Goal: Transaction & Acquisition: Purchase product/service

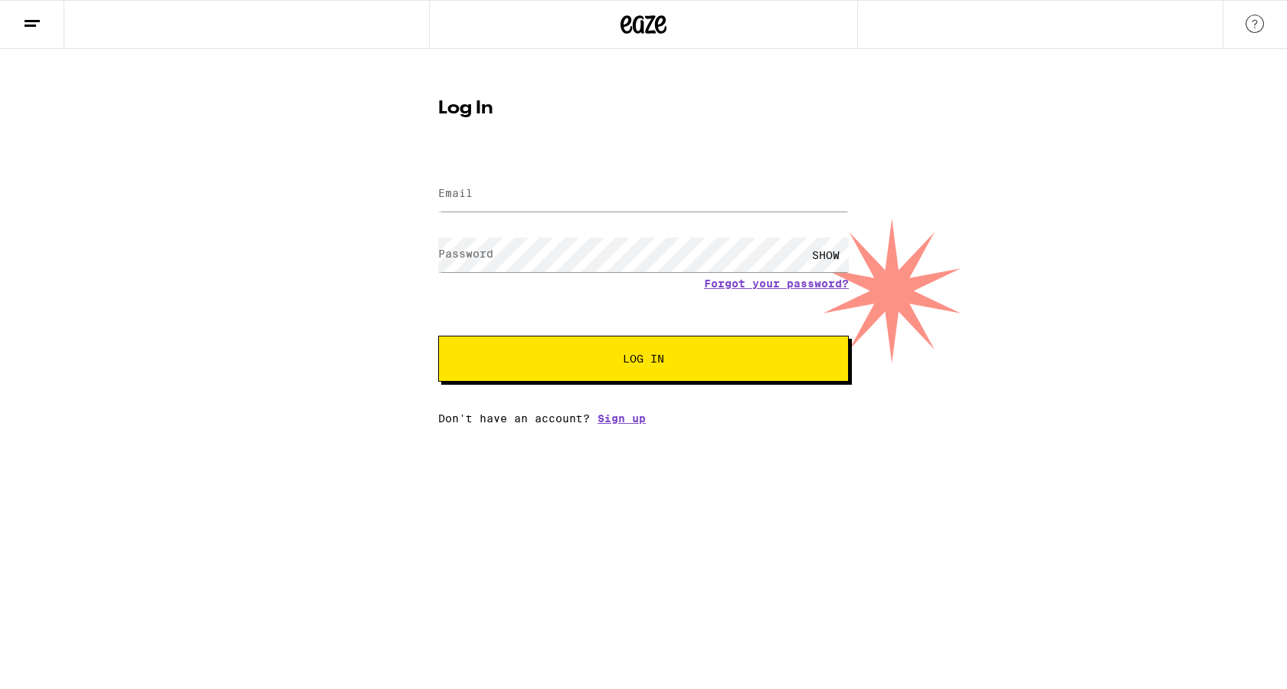
click at [612, 173] on div at bounding box center [643, 194] width 411 height 45
click at [558, 195] on input "Email" at bounding box center [643, 194] width 411 height 34
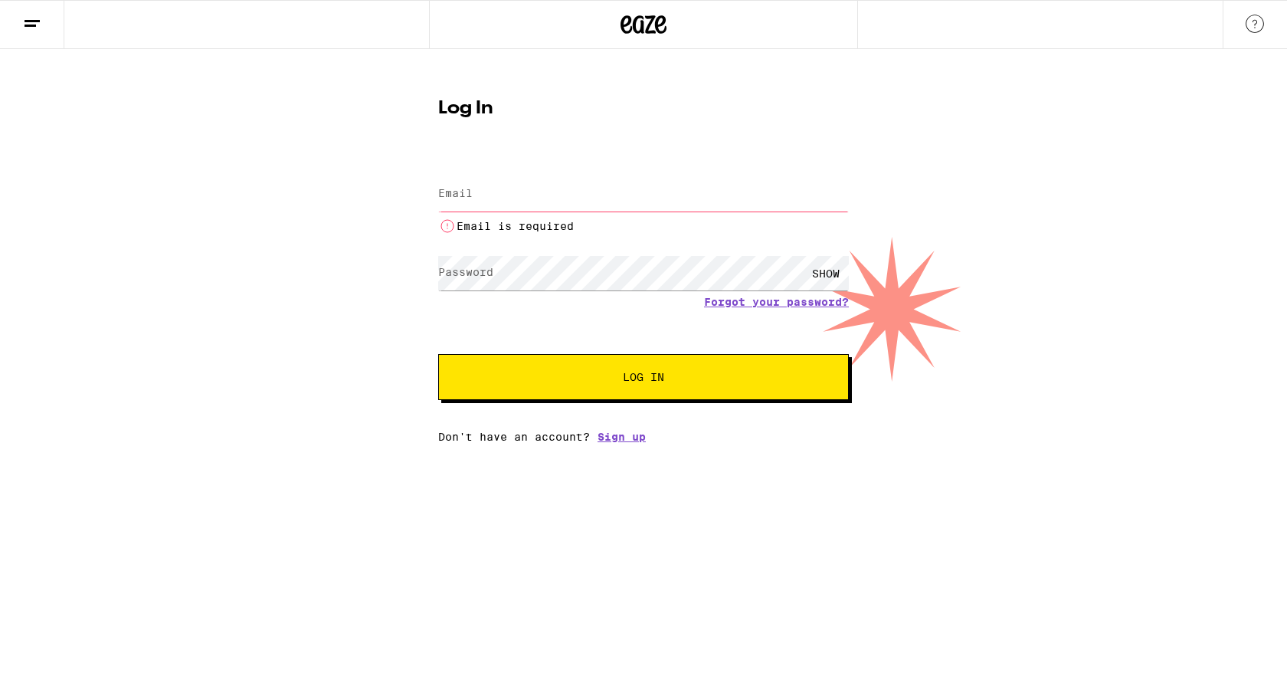
type input "[PERSON_NAME][EMAIL_ADDRESS][PERSON_NAME][DOMAIN_NAME]"
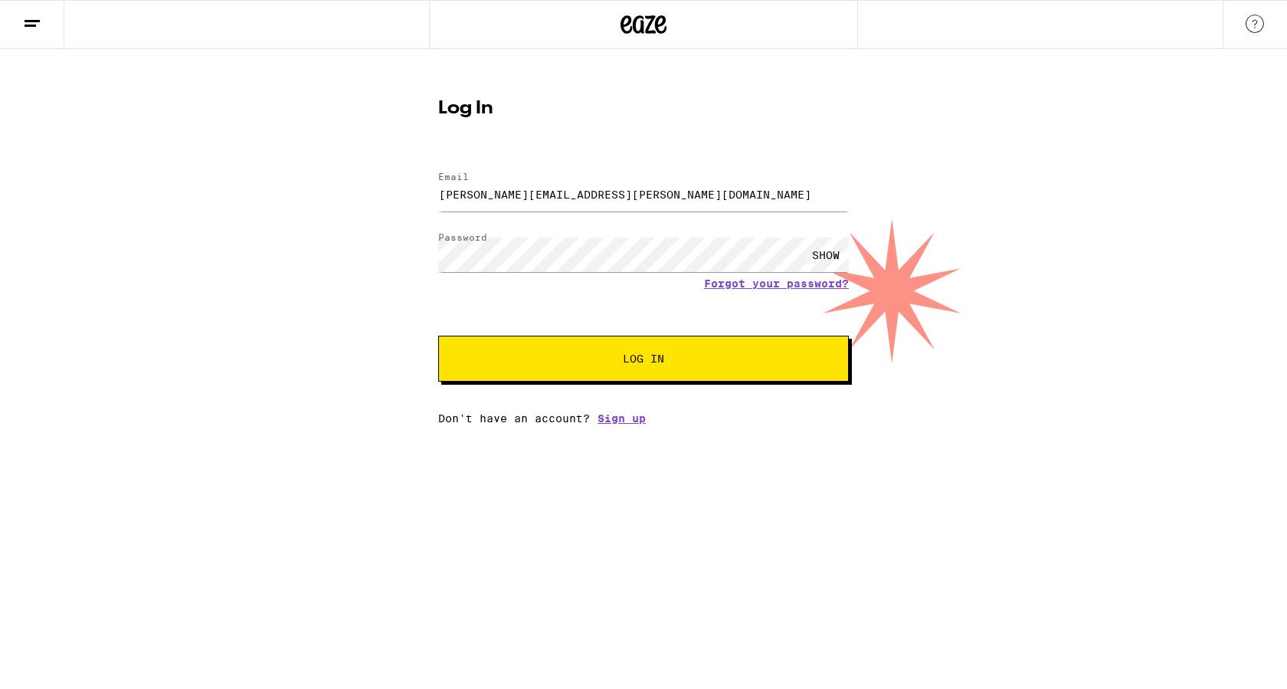
click at [614, 357] on span "Log In" at bounding box center [643, 358] width 286 height 11
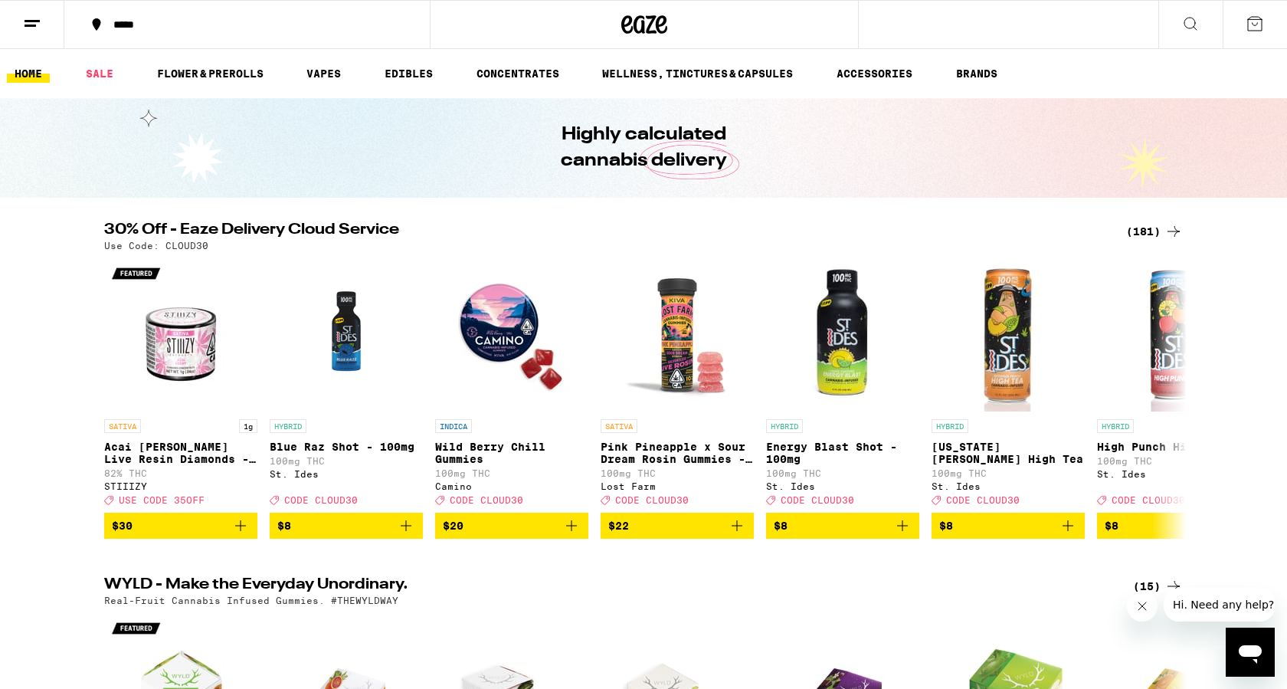
click at [181, 245] on p "Use Code: CLOUD30" at bounding box center [156, 246] width 104 height 10
copy p "CLOUD30"
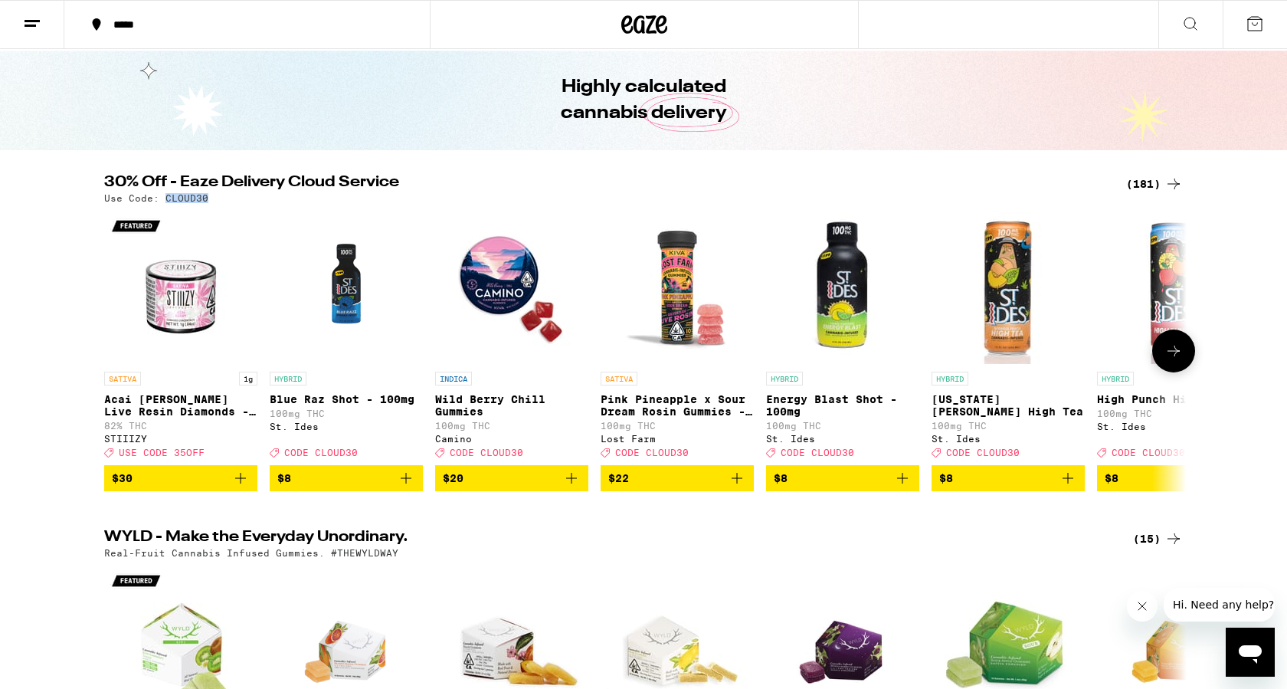
scroll to position [48, 0]
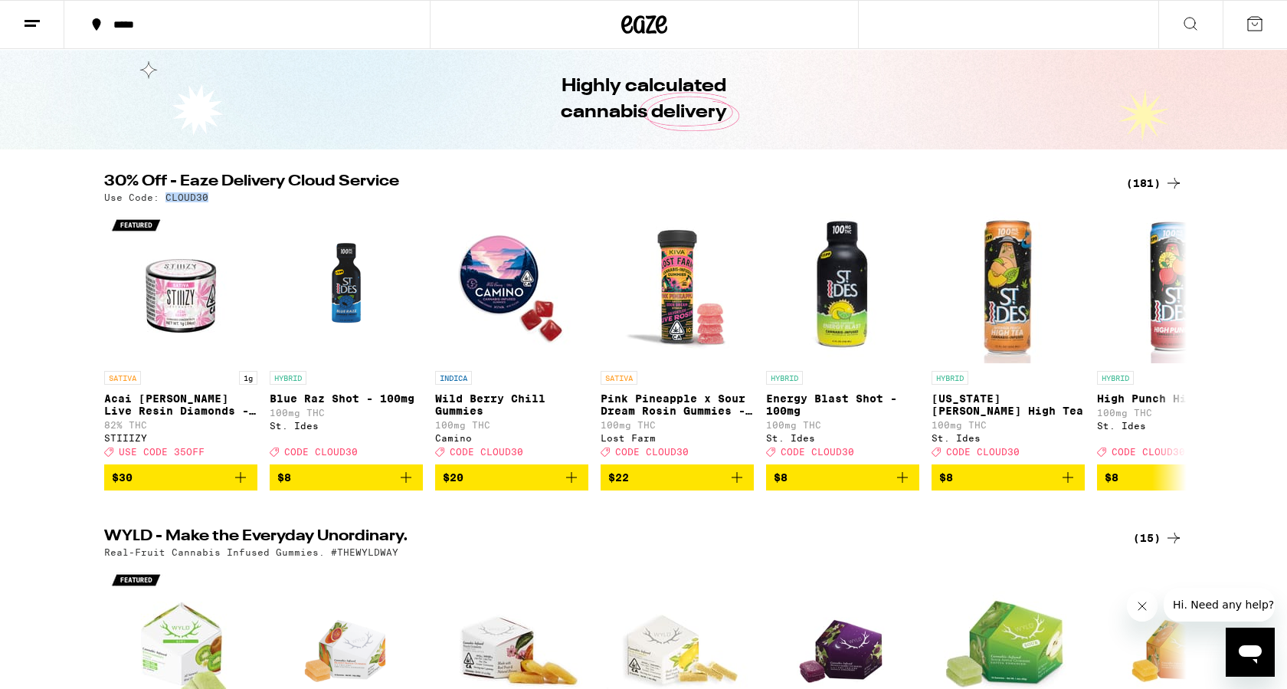
click at [1168, 186] on icon at bounding box center [1173, 183] width 18 height 18
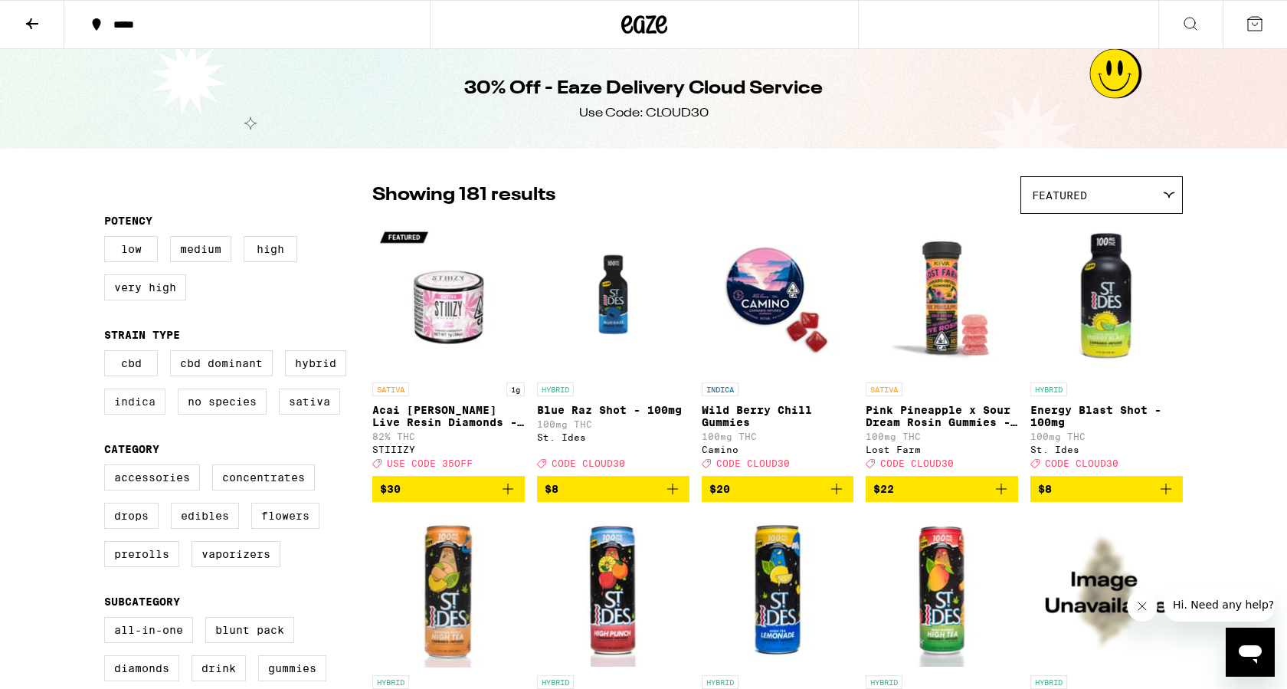
click at [142, 414] on label "Indica" at bounding box center [134, 401] width 61 height 26
click at [108, 353] on input "Indica" at bounding box center [107, 352] width 1 height 1
checkbox input "true"
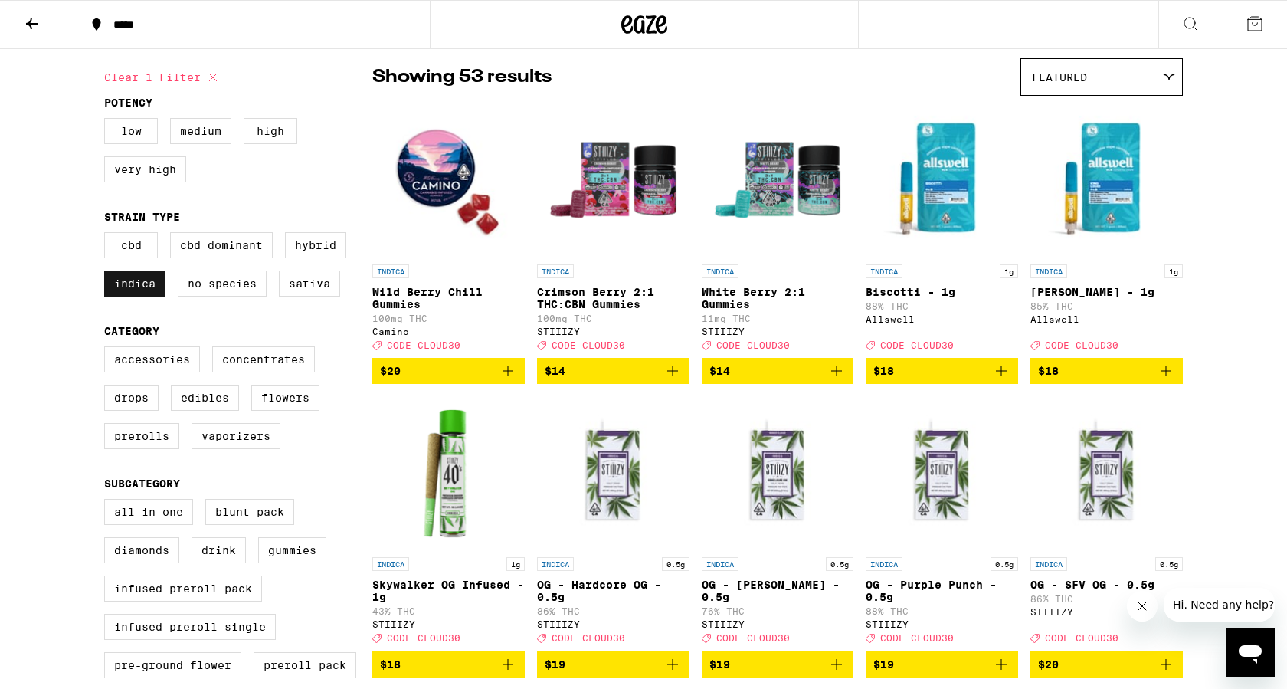
scroll to position [123, 0]
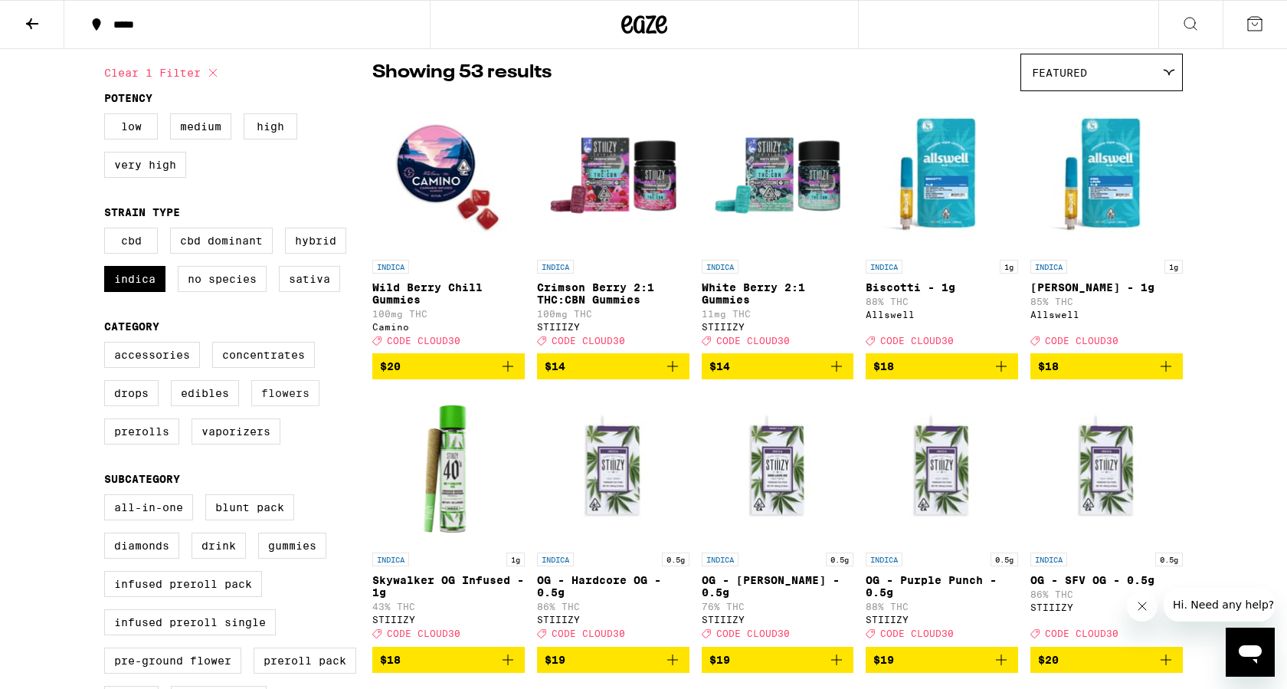
click at [270, 401] on label "Flowers" at bounding box center [285, 393] width 68 height 26
click at [108, 345] on input "Flowers" at bounding box center [107, 344] width 1 height 1
checkbox input "true"
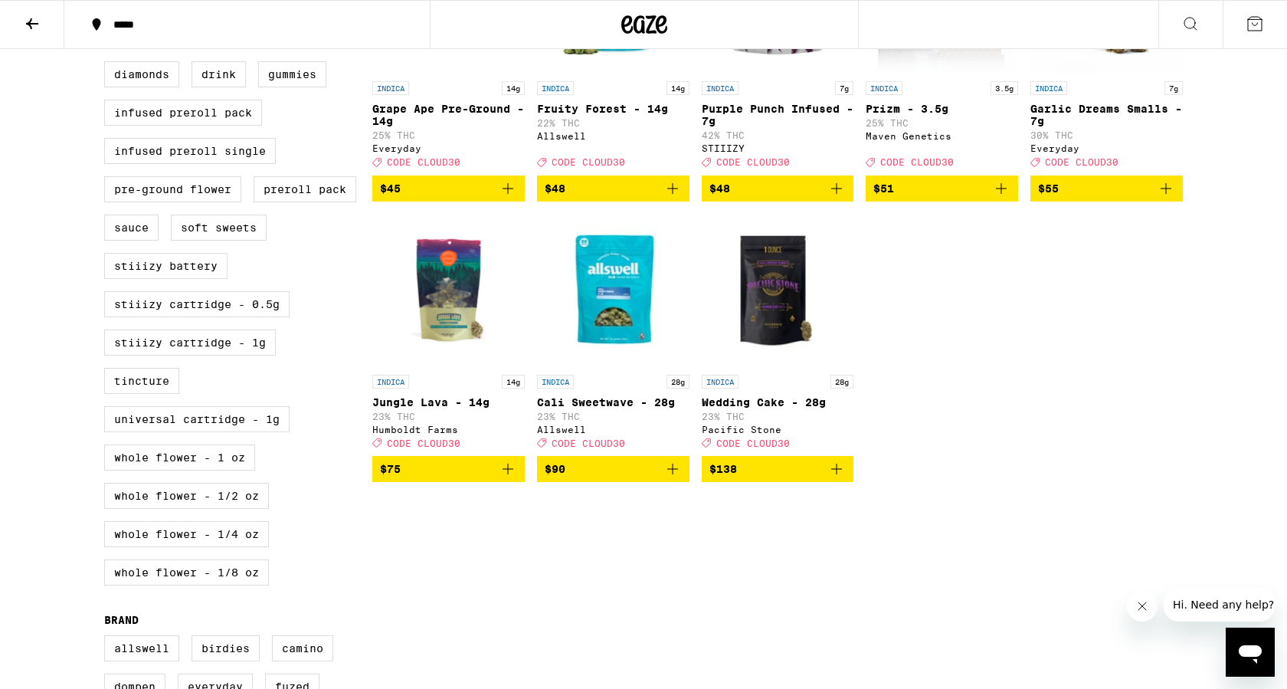
scroll to position [595, 0]
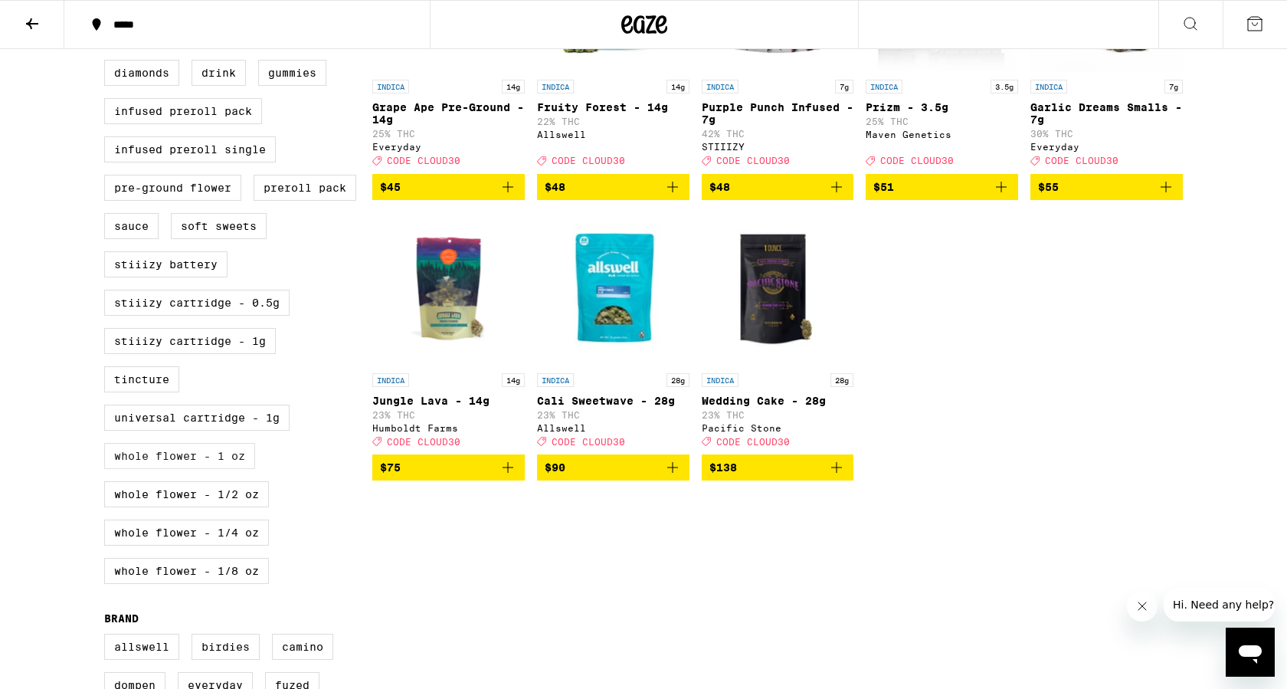
click at [229, 469] on label "Whole Flower - 1 oz" at bounding box center [179, 456] width 151 height 26
click at [108, 25] on input "Whole Flower - 1 oz" at bounding box center [107, 24] width 1 height 1
checkbox input "true"
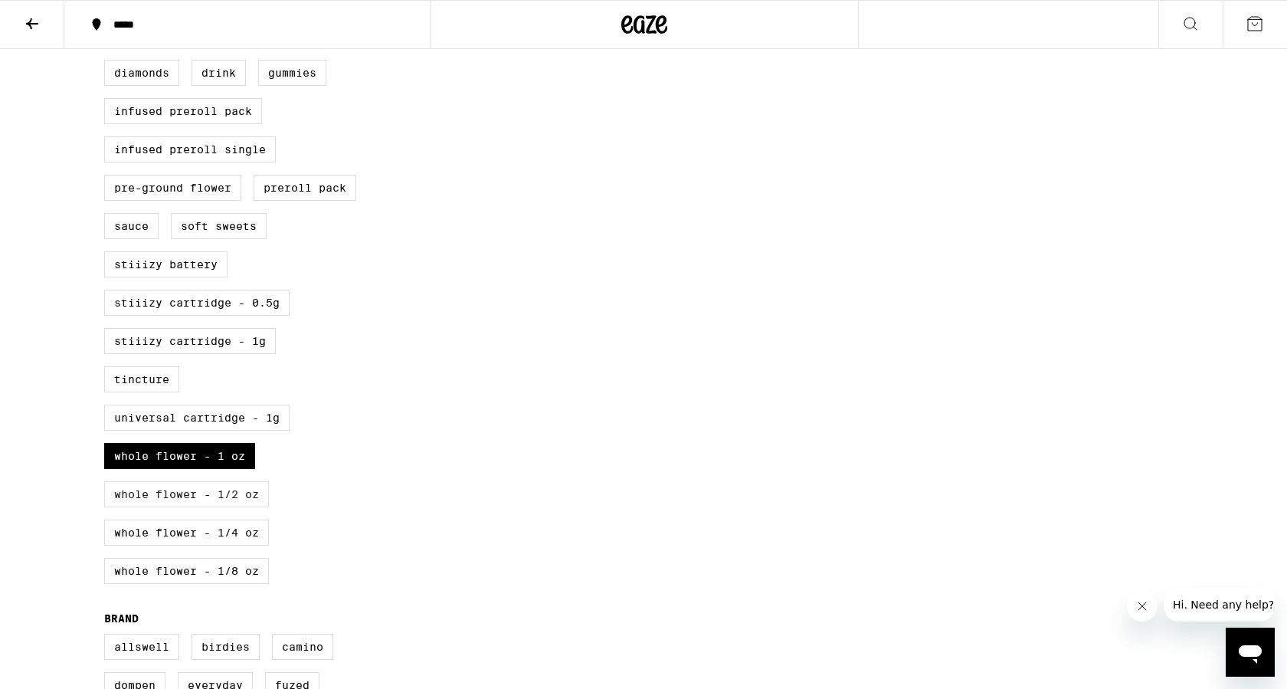
click at [229, 507] on label "Whole Flower - 1/2 oz" at bounding box center [186, 494] width 165 height 26
click at [108, 25] on input "Whole Flower - 1/2 oz" at bounding box center [107, 24] width 1 height 1
checkbox input "true"
click at [236, 545] on label "Whole Flower - 1/4 oz" at bounding box center [186, 532] width 165 height 26
click at [108, 25] on input "Whole Flower - 1/4 oz" at bounding box center [107, 24] width 1 height 1
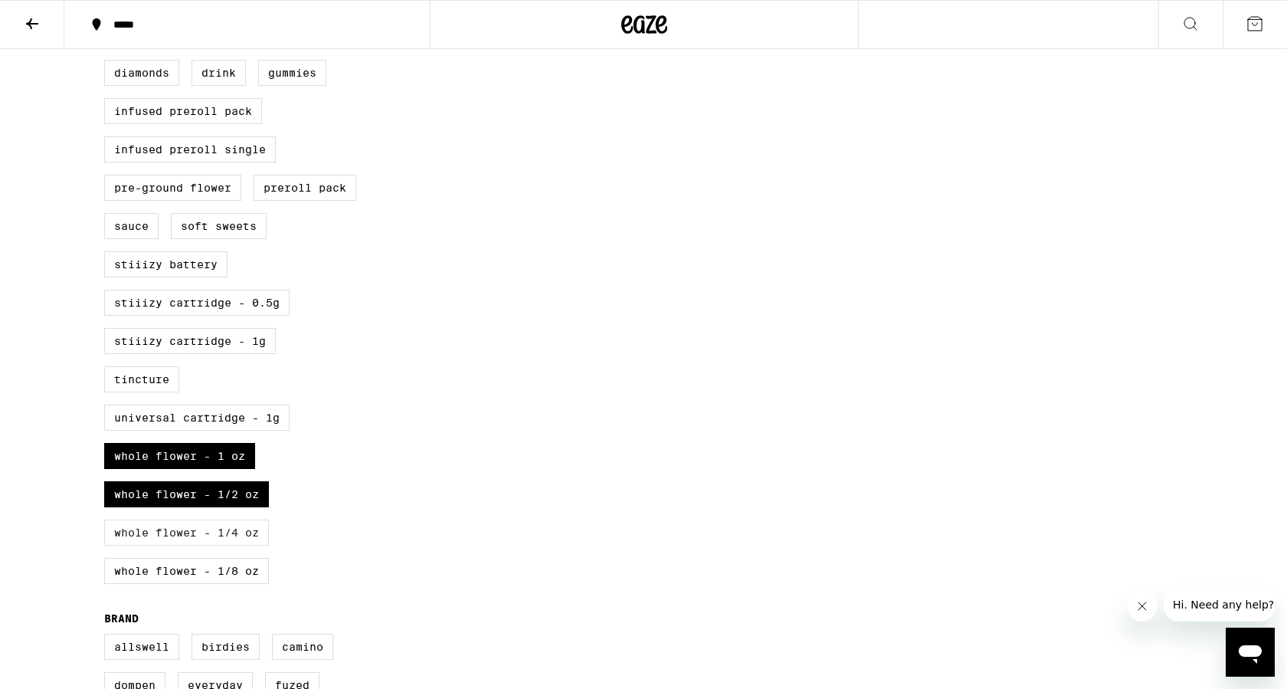
checkbox input "true"
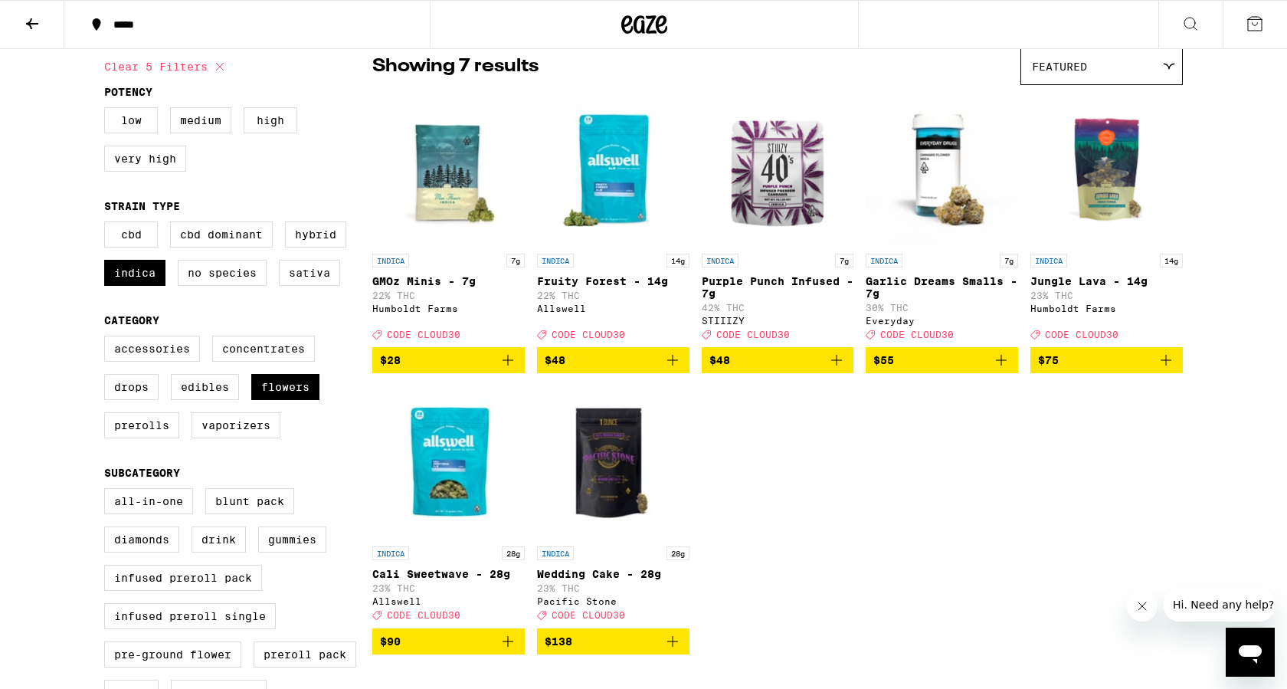
scroll to position [134, 0]
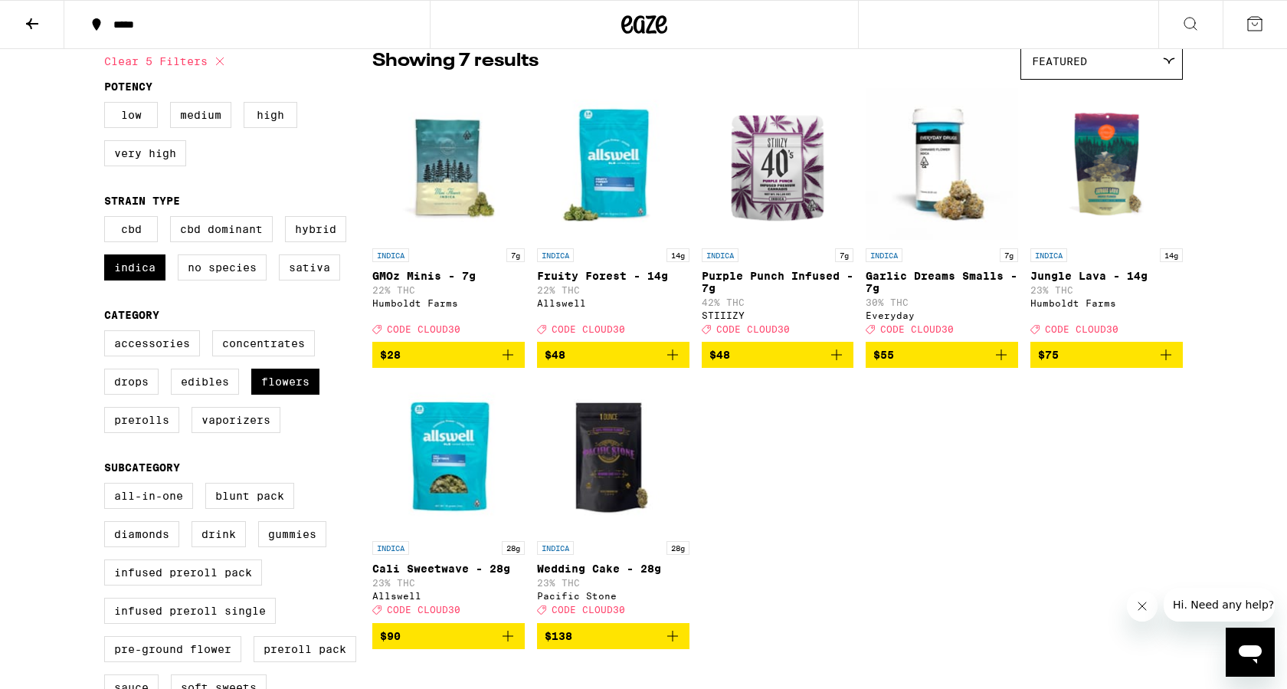
click at [674, 364] on icon "Add to bag" at bounding box center [672, 354] width 18 height 18
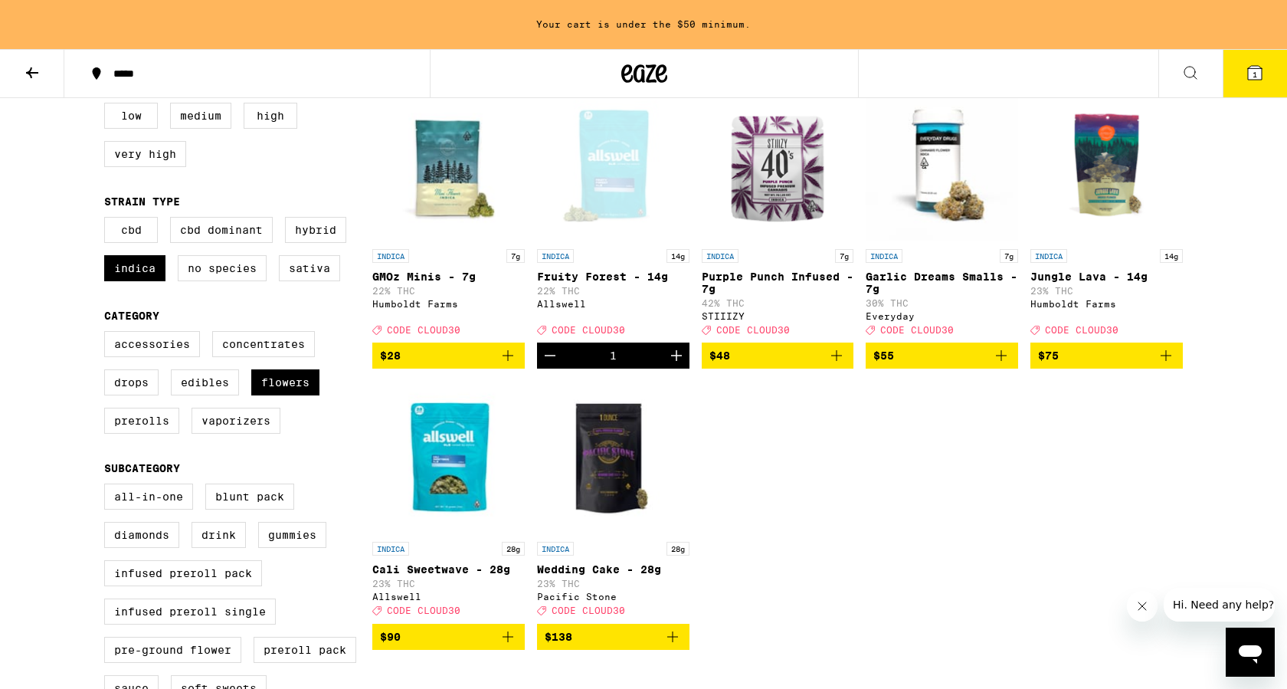
click at [1171, 365] on icon "Add to bag" at bounding box center [1166, 355] width 18 height 18
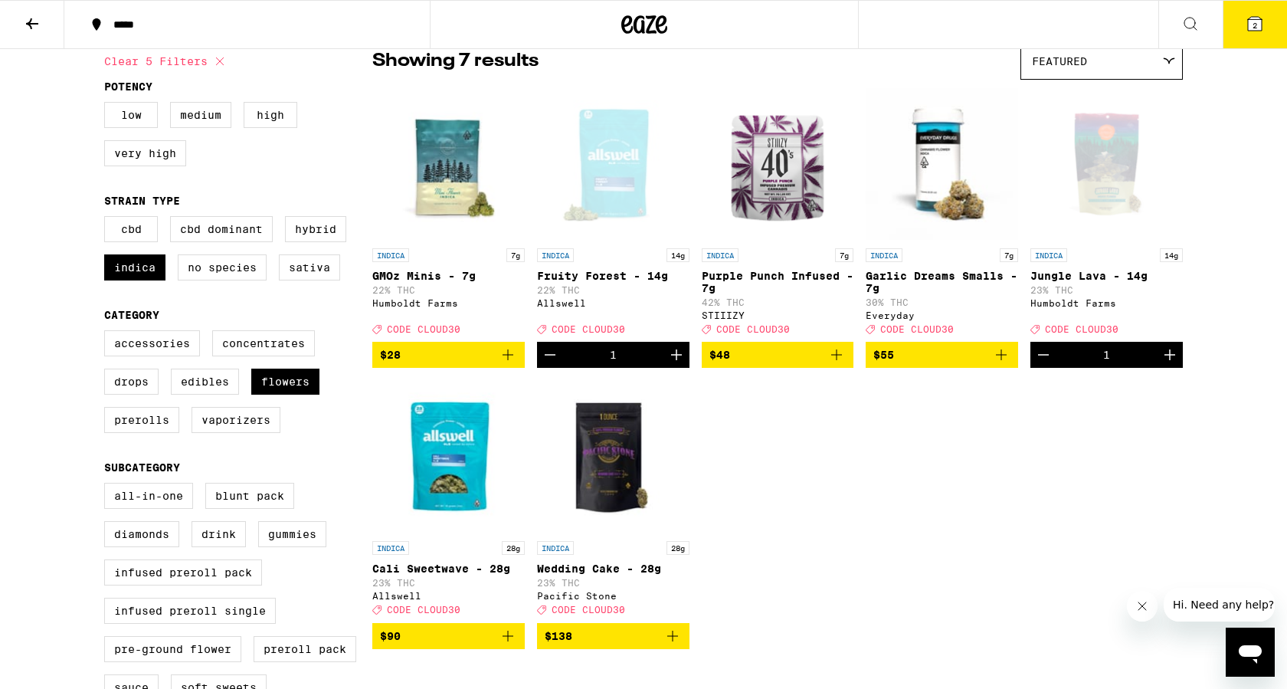
click at [1258, 33] on button "2" at bounding box center [1254, 24] width 64 height 47
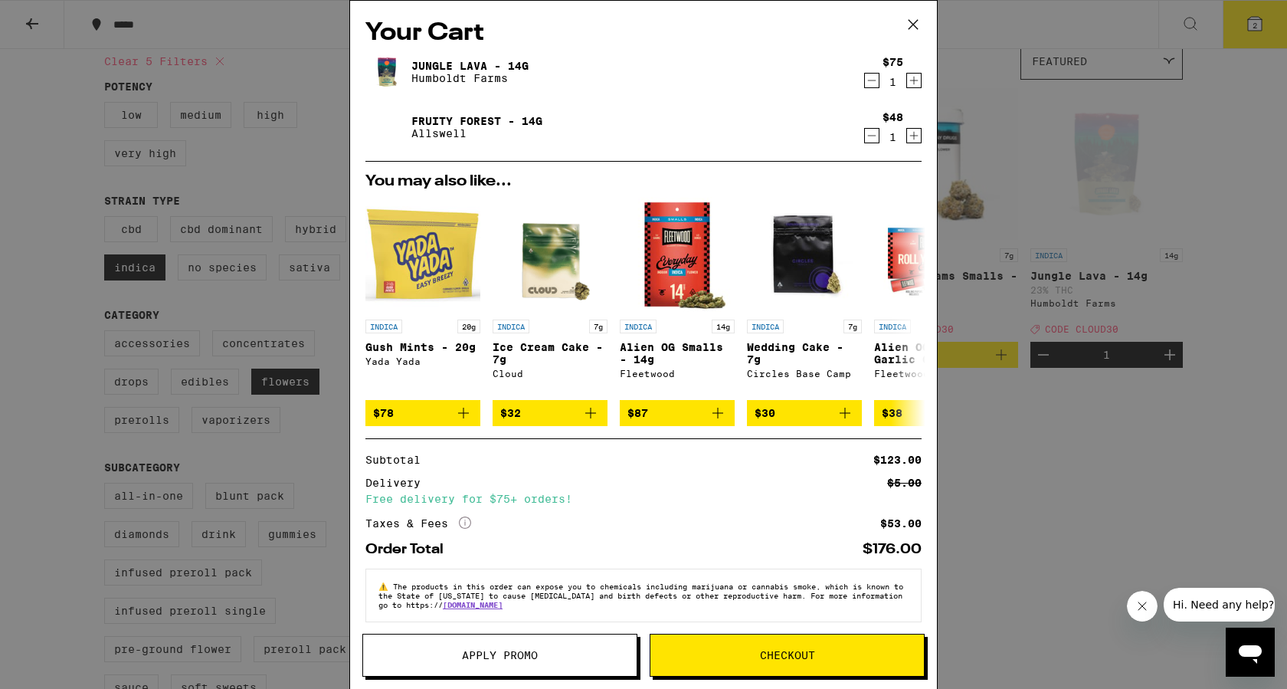
scroll to position [17, 0]
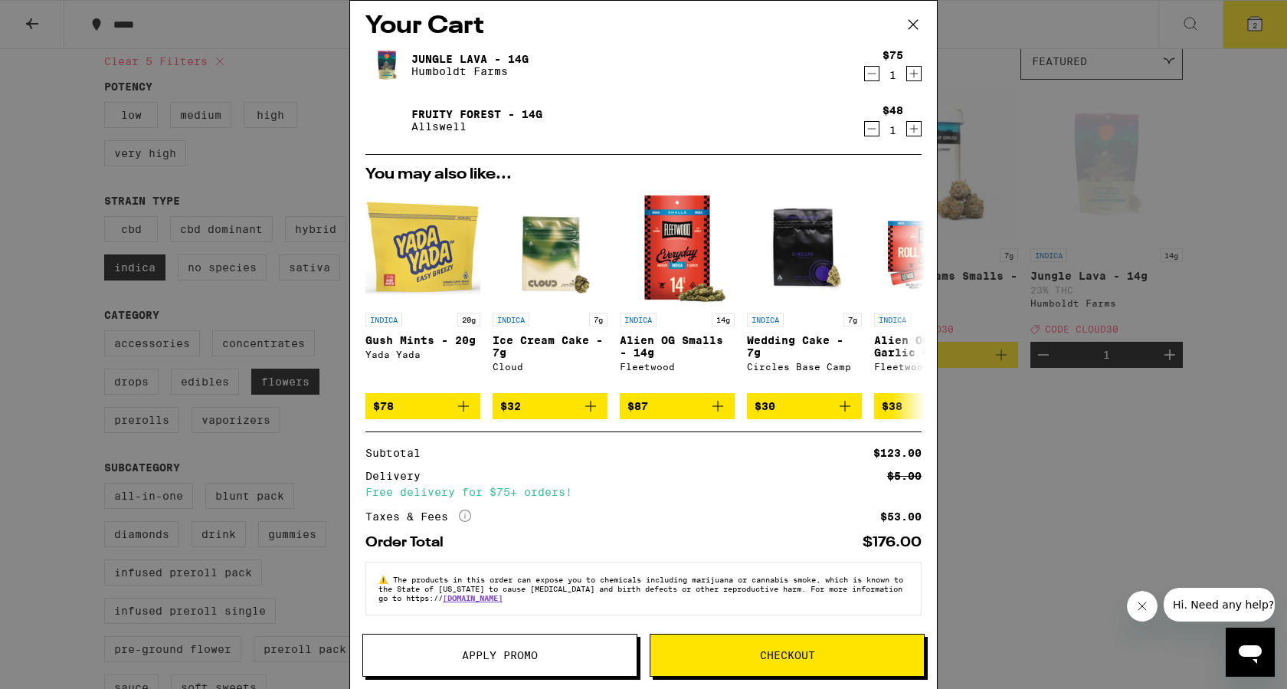
click at [533, 663] on button "Apply Promo" at bounding box center [499, 654] width 275 height 43
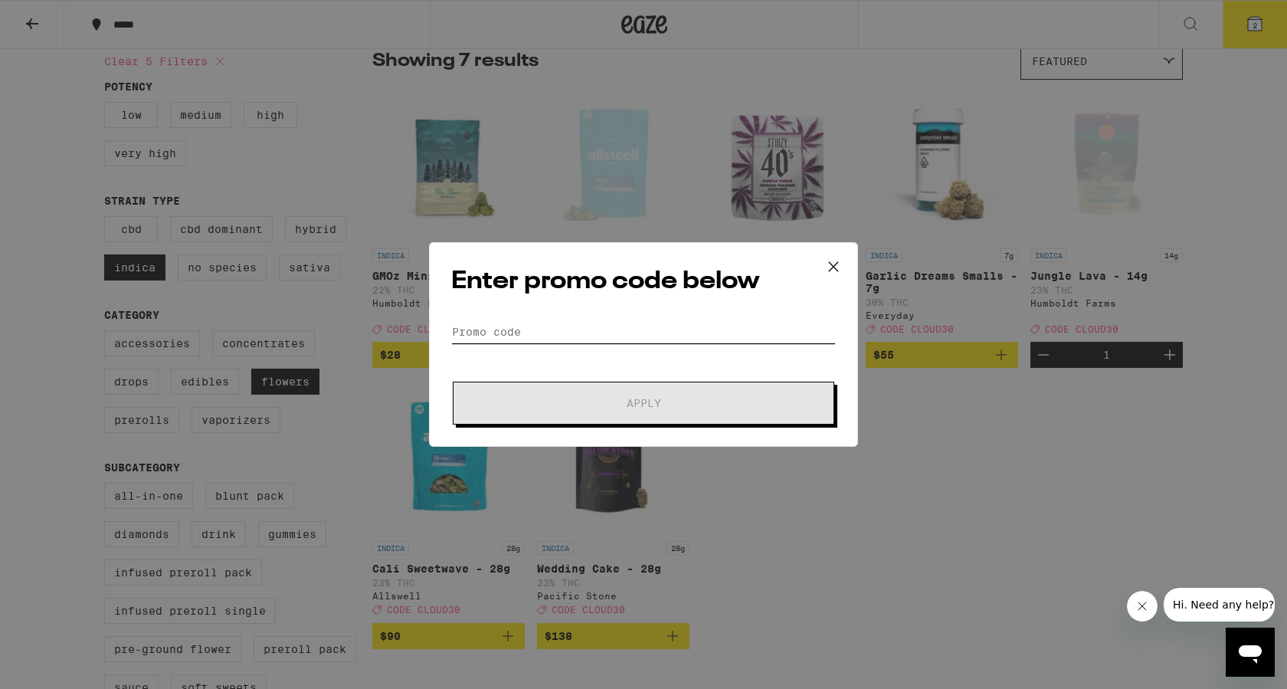
click at [552, 338] on input "Promo Code" at bounding box center [643, 331] width 385 height 23
paste input "CLOUD30"
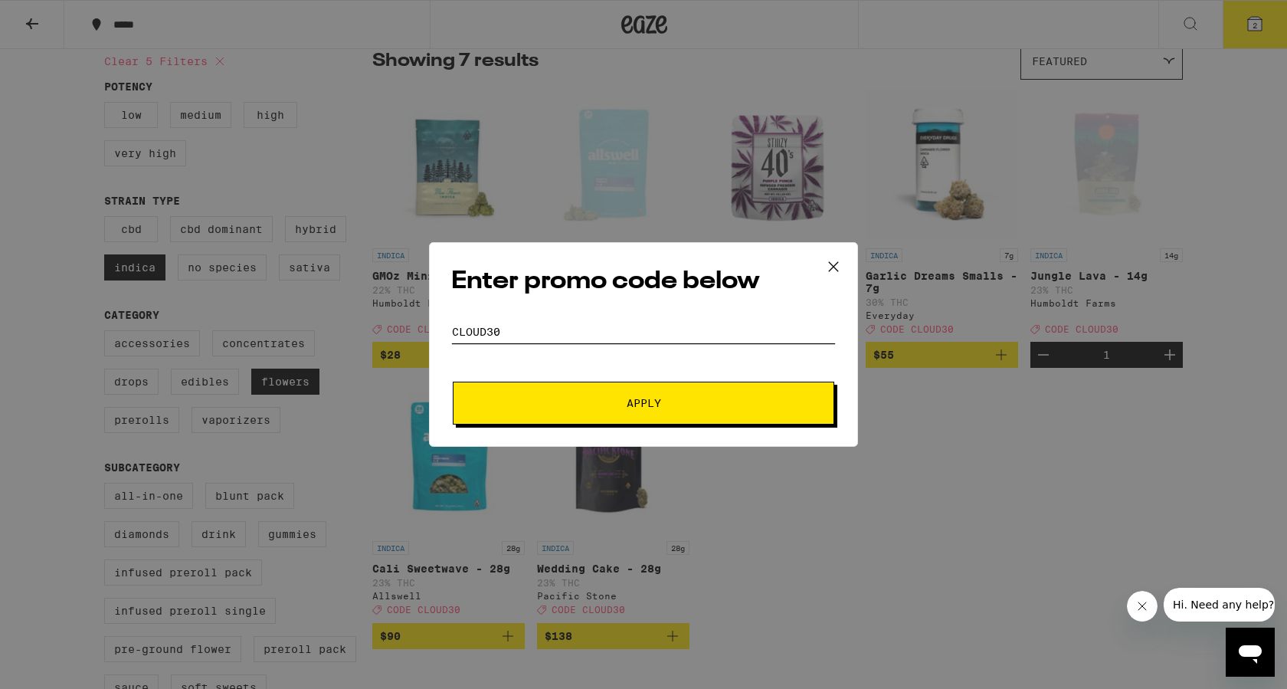
type input "CLOUD30"
click at [596, 394] on button "Apply" at bounding box center [643, 402] width 381 height 43
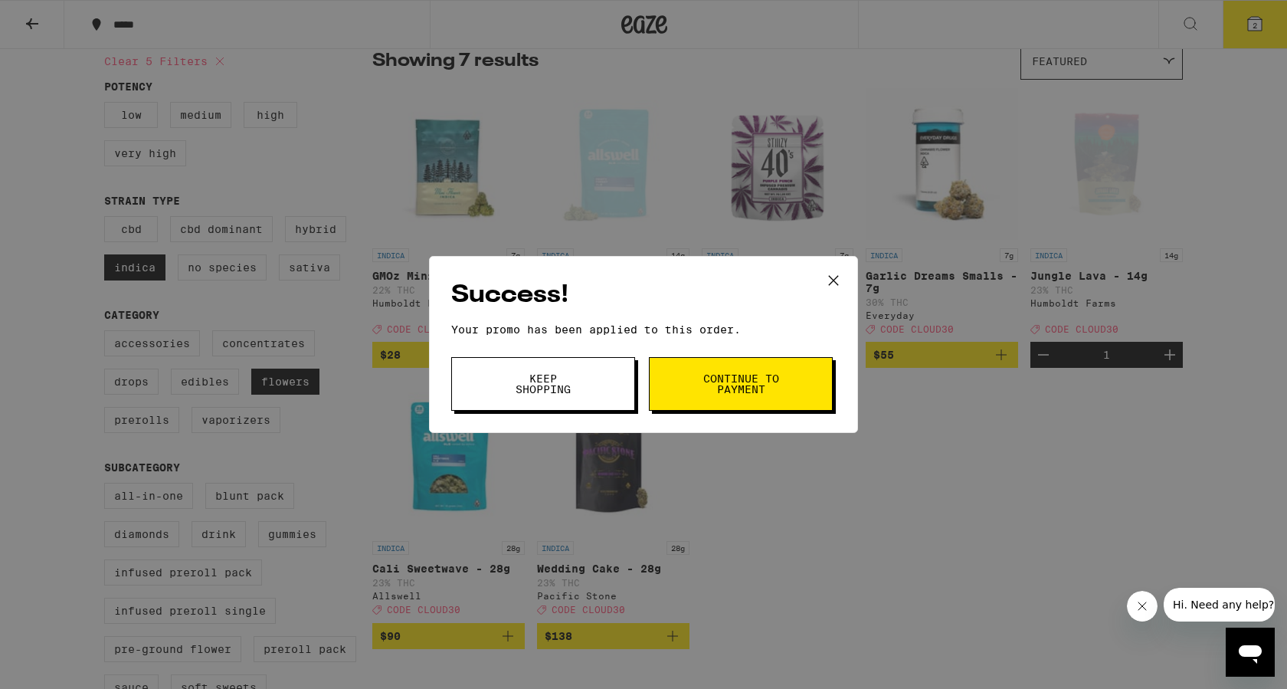
click at [703, 381] on span "Continue to payment" at bounding box center [741, 383] width 78 height 21
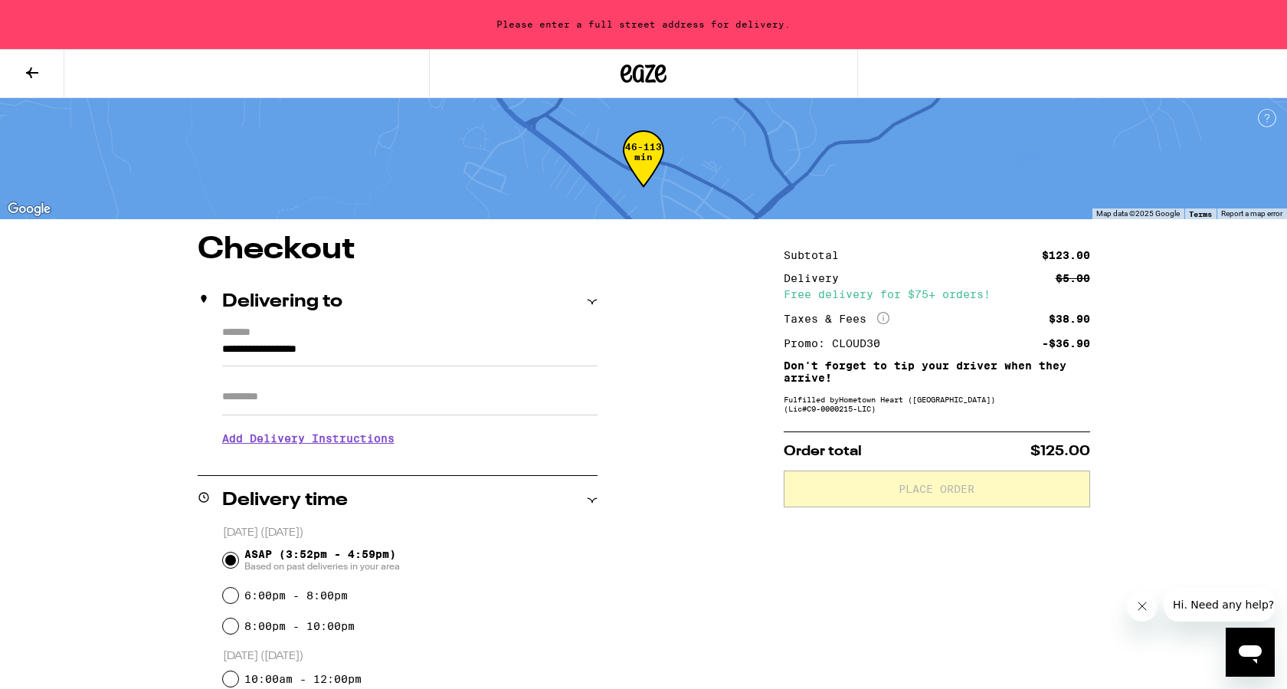
click at [340, 352] on input "**********" at bounding box center [409, 353] width 375 height 26
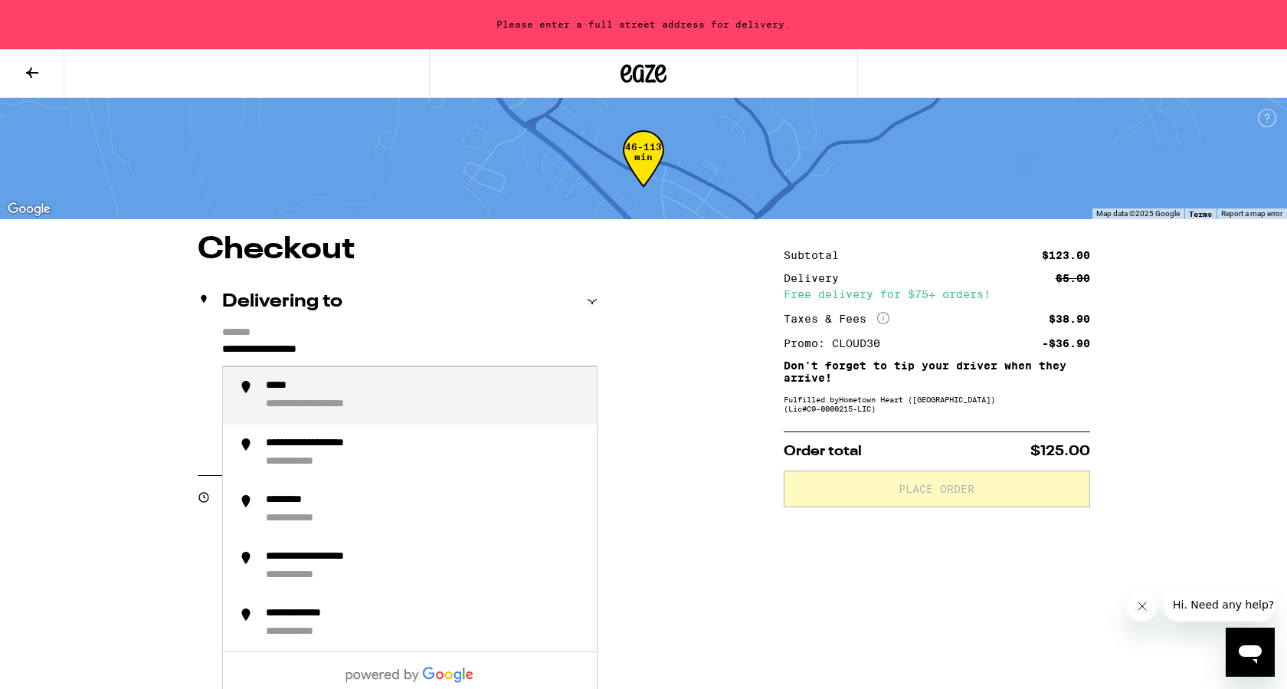
drag, startPoint x: 373, startPoint y: 350, endPoint x: 152, endPoint y: 358, distance: 221.5
click at [152, 358] on div "**********" at bounding box center [643, 665] width 1103 height 862
click at [328, 401] on div "**********" at bounding box center [307, 405] width 83 height 14
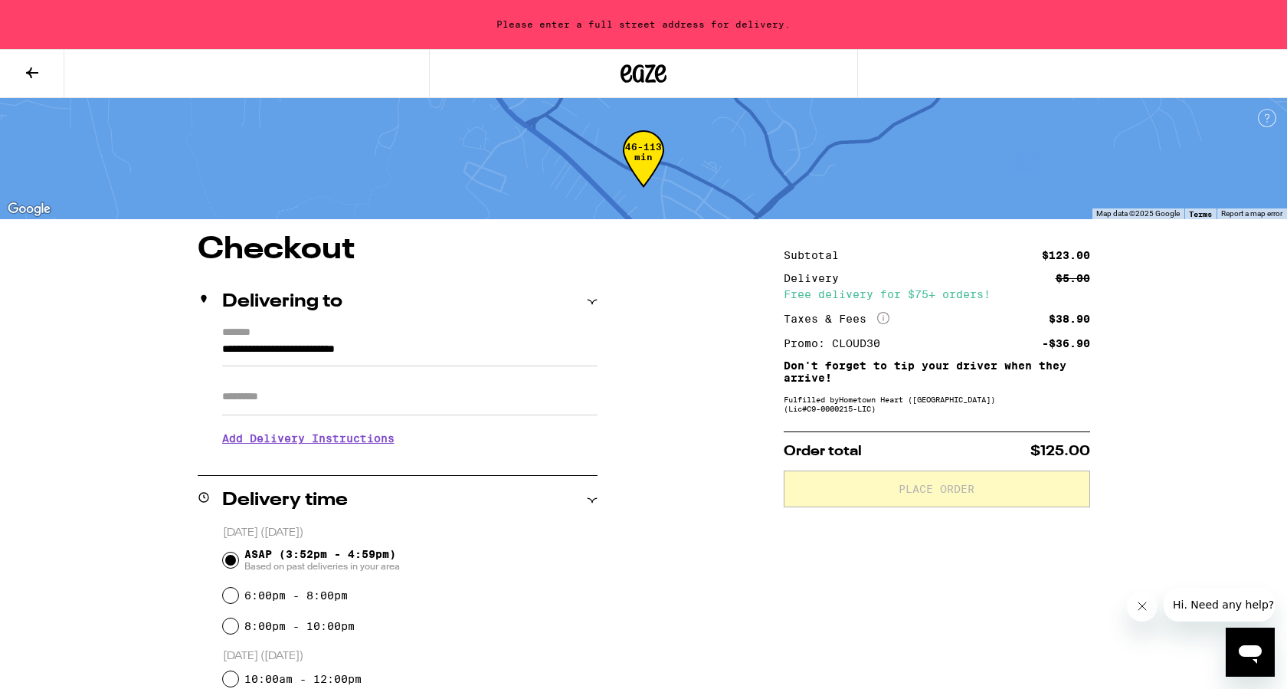
type input "**********"
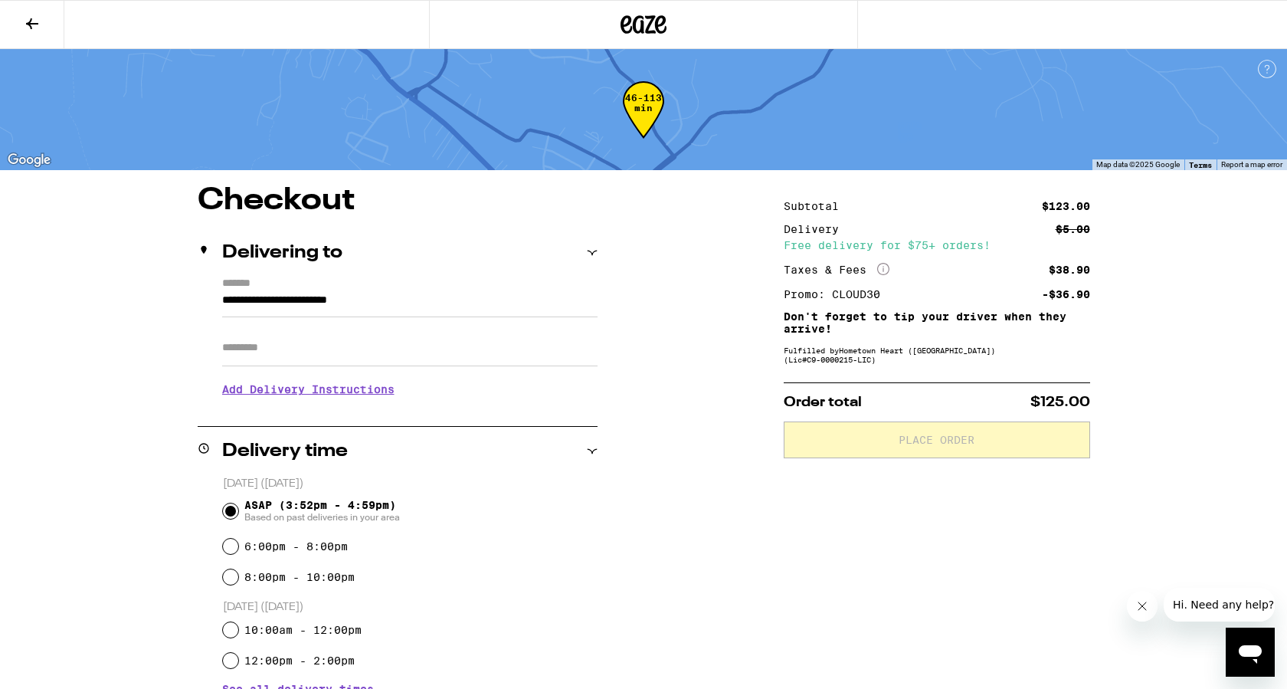
click at [32, 21] on icon at bounding box center [32, 24] width 18 height 18
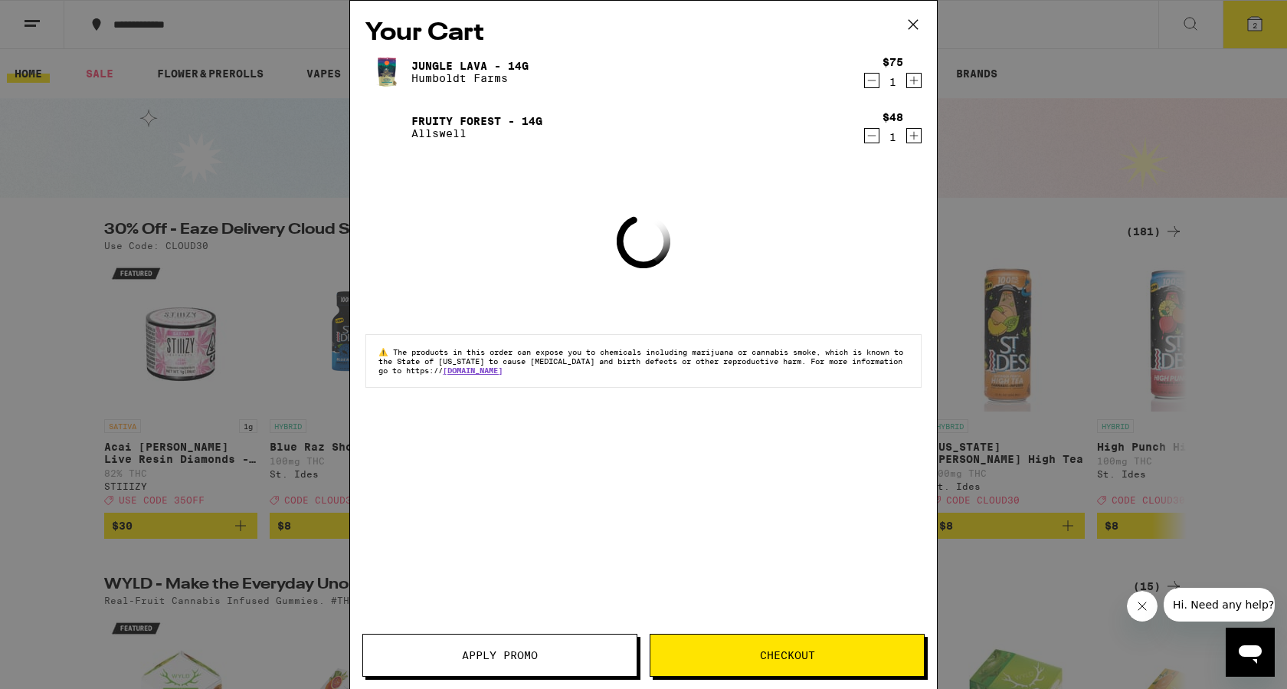
click at [870, 82] on icon "Decrement" at bounding box center [872, 80] width 14 height 18
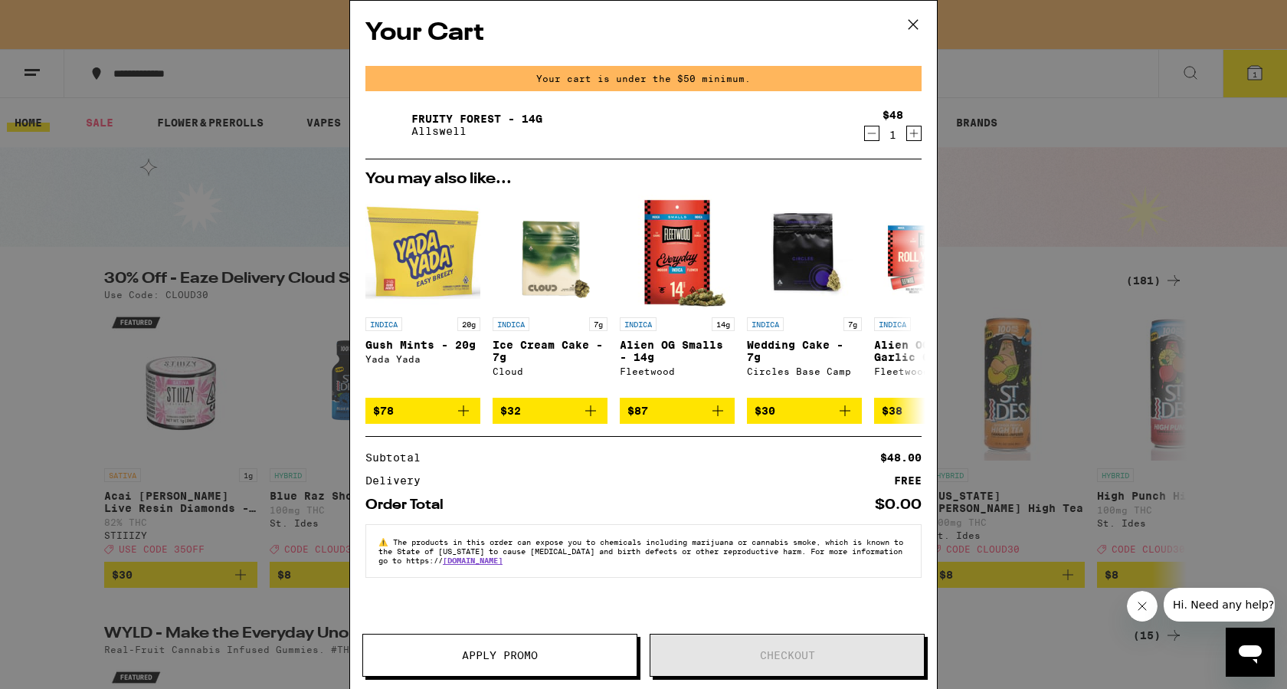
click at [870, 132] on icon "Decrement" at bounding box center [872, 133] width 14 height 18
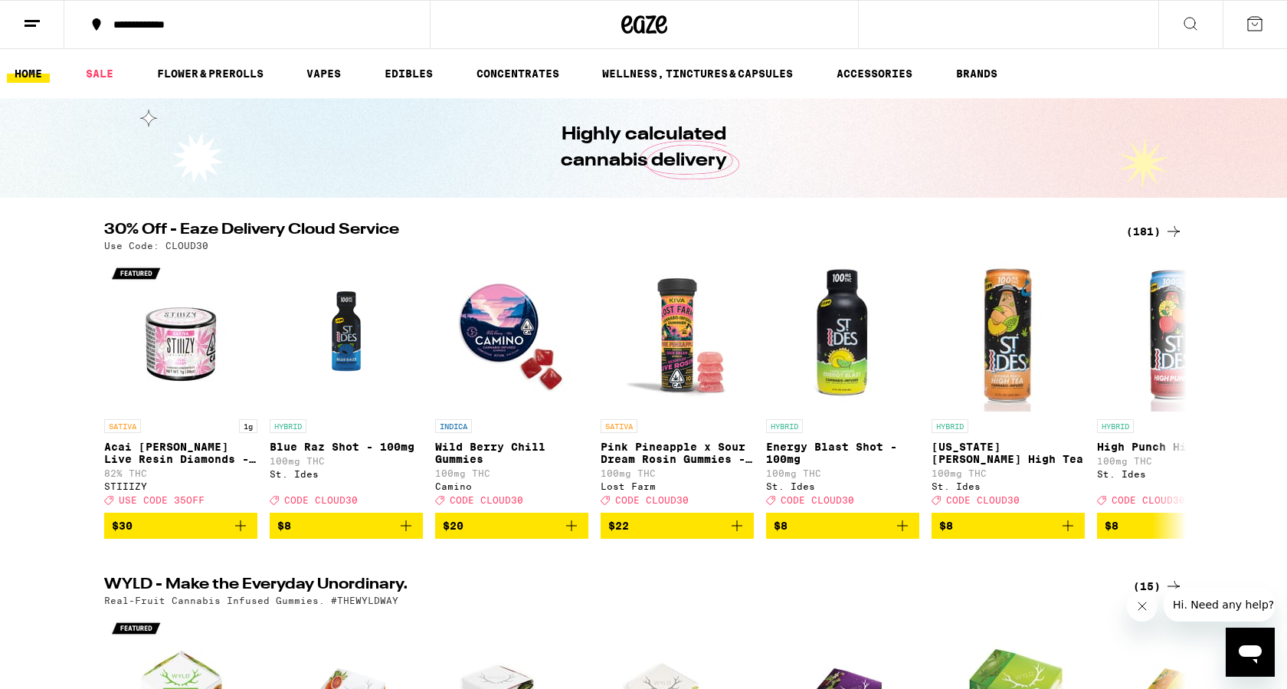
scroll to position [15, 0]
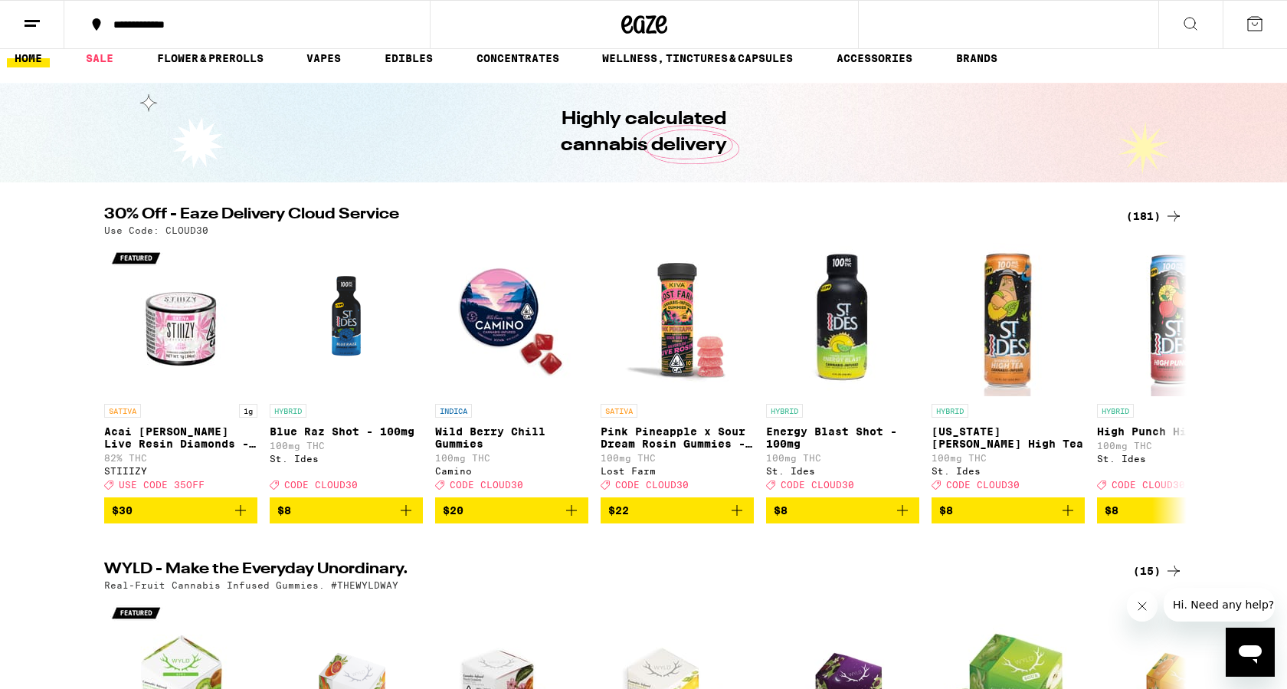
click at [1153, 214] on div "(181)" at bounding box center [1154, 216] width 57 height 18
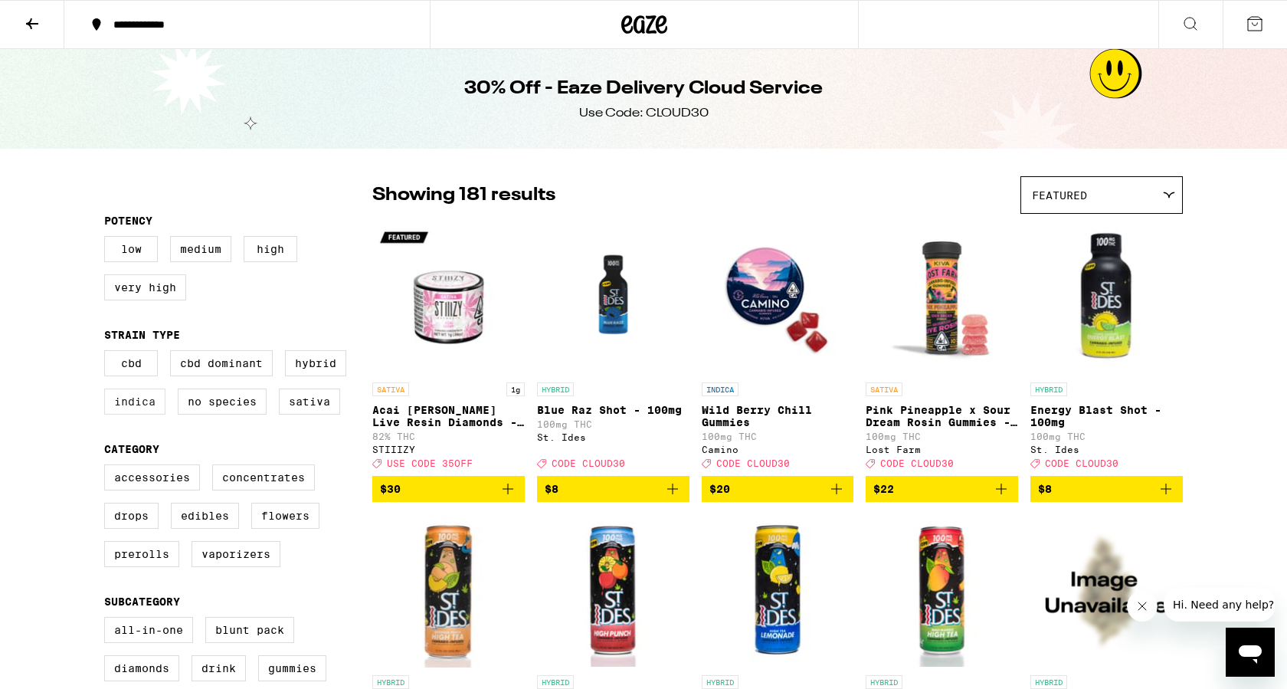
click at [145, 408] on label "Indica" at bounding box center [134, 401] width 61 height 26
click at [108, 353] on input "Indica" at bounding box center [107, 352] width 1 height 1
checkbox input "true"
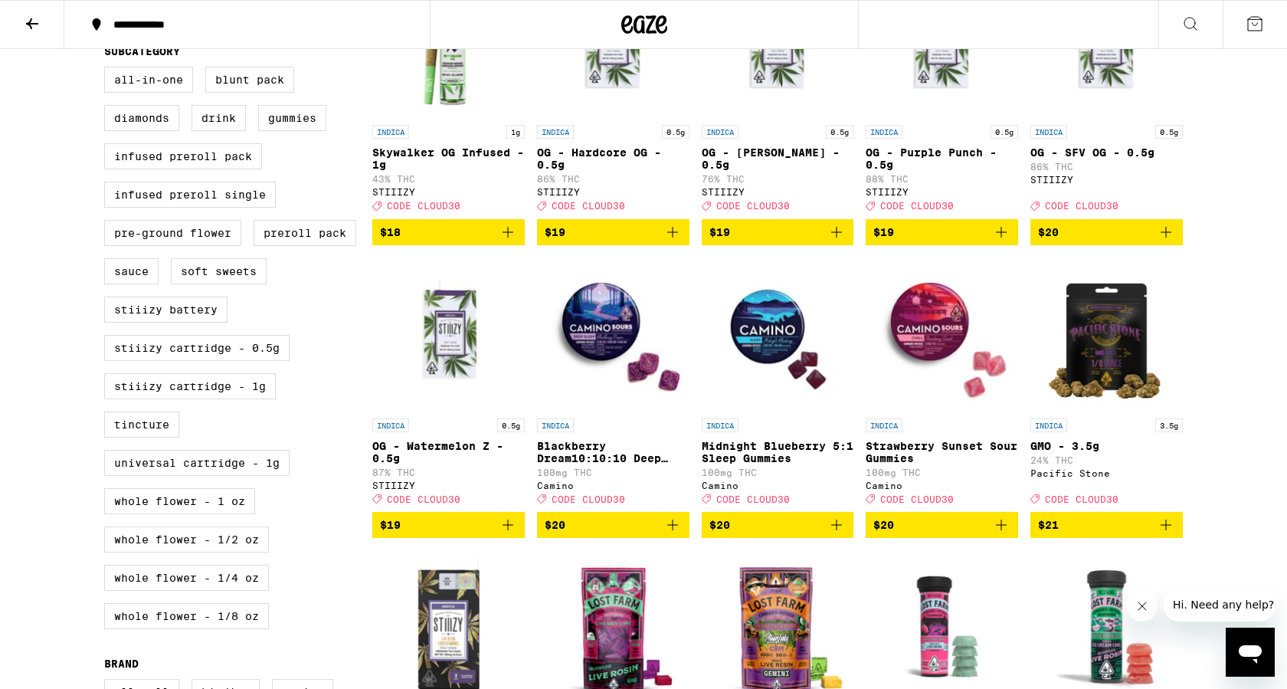
scroll to position [185, 0]
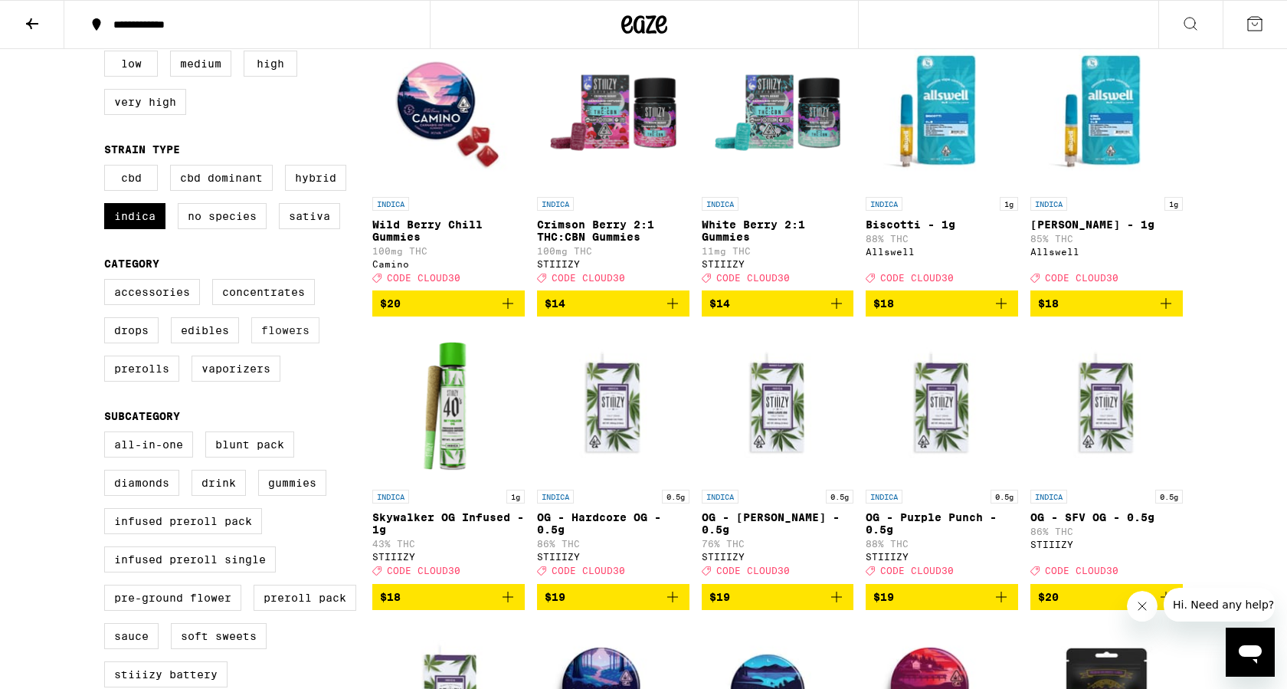
click at [289, 343] on label "Flowers" at bounding box center [285, 330] width 68 height 26
click at [108, 282] on input "Flowers" at bounding box center [107, 281] width 1 height 1
checkbox input "true"
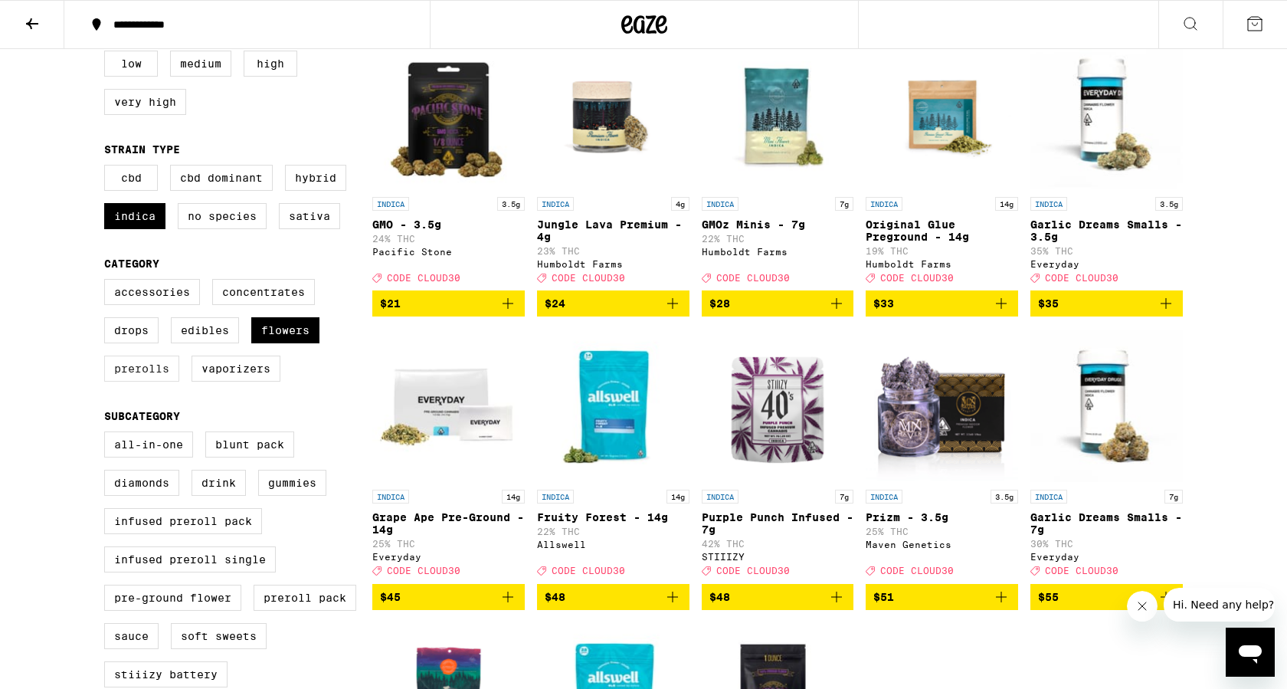
click at [132, 378] on label "Prerolls" at bounding box center [141, 368] width 75 height 26
click at [108, 282] on input "Prerolls" at bounding box center [107, 281] width 1 height 1
checkbox input "true"
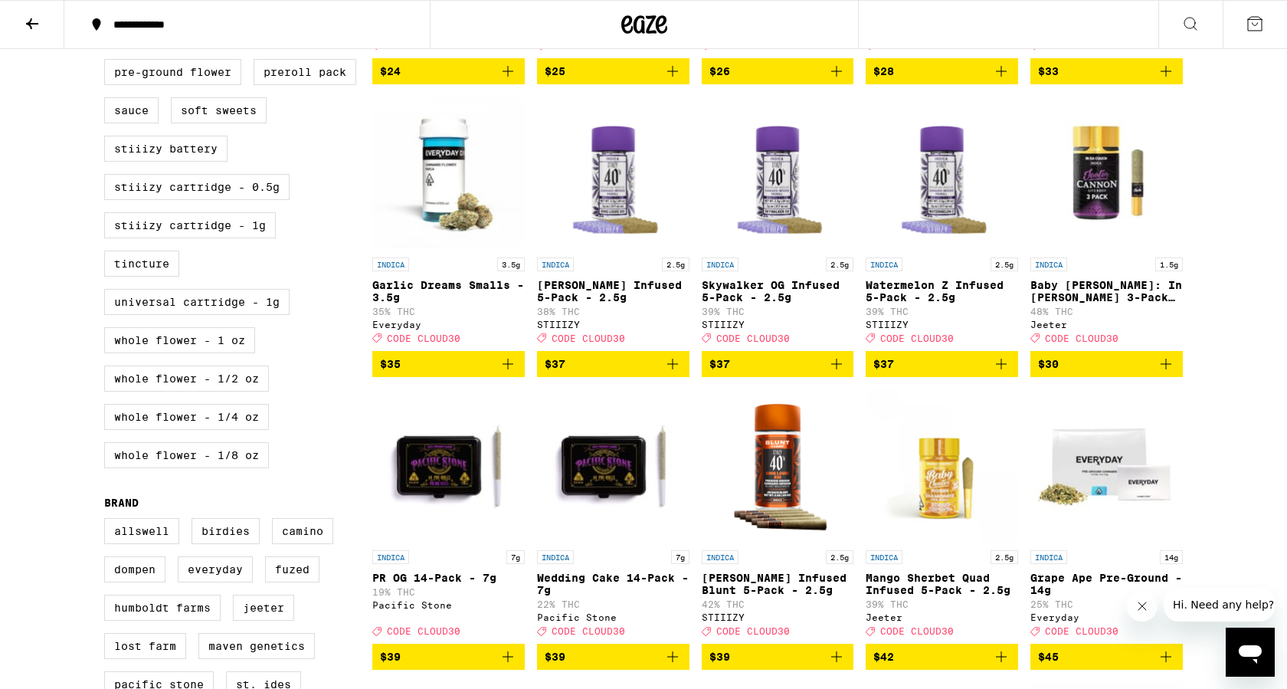
scroll to position [712, 0]
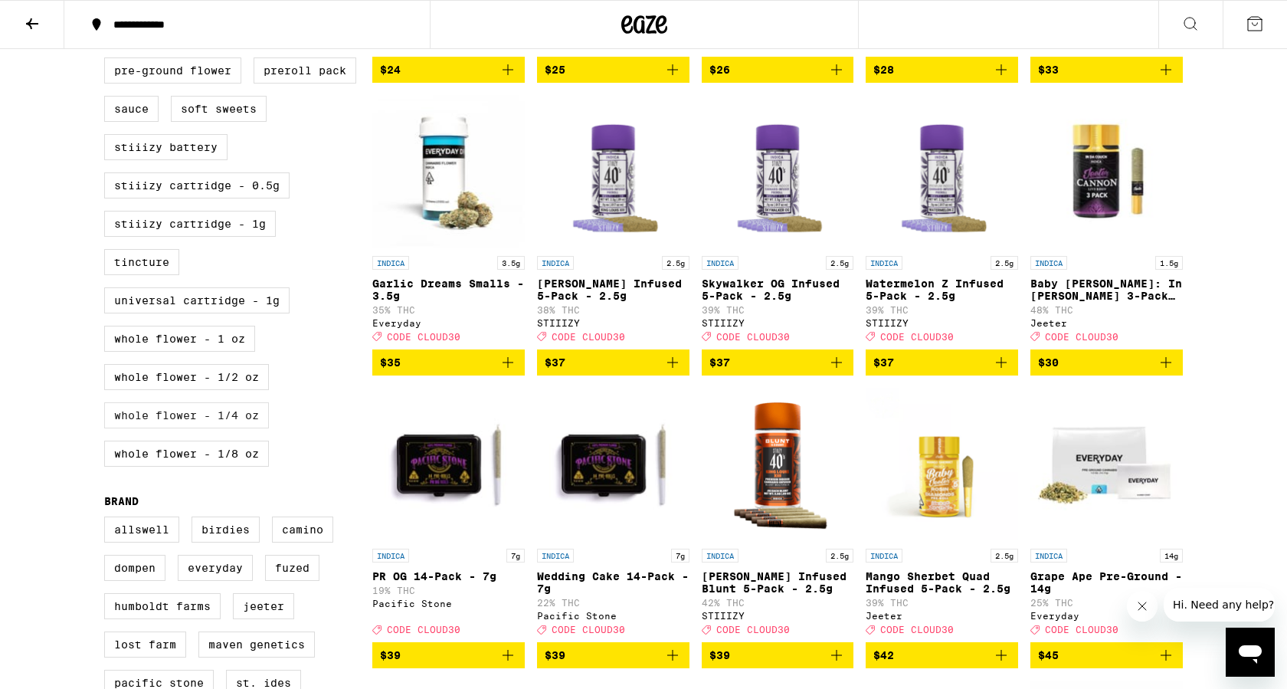
click at [229, 428] on label "Whole Flower - 1/4 oz" at bounding box center [186, 415] width 165 height 26
checkbox input "true"
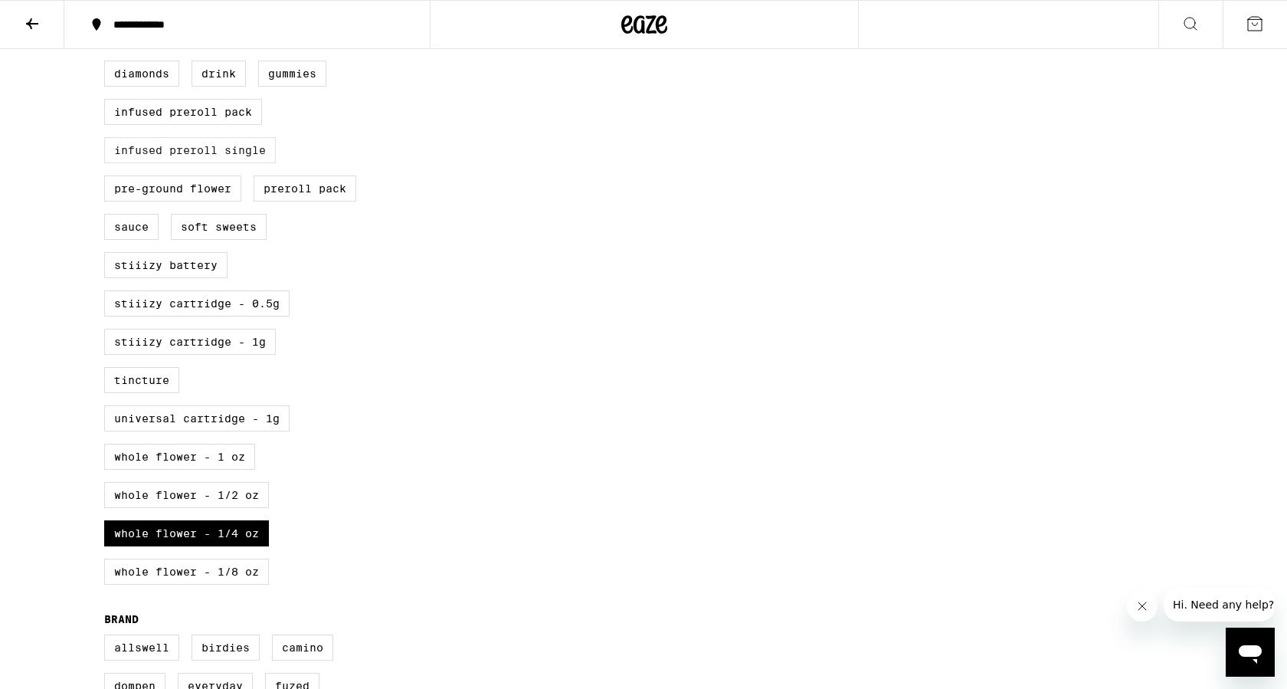
scroll to position [597, 0]
click at [236, 505] on label "Whole Flower - 1/2 oz" at bounding box center [186, 492] width 165 height 26
click at [108, 22] on input "Whole Flower - 1/2 oz" at bounding box center [107, 21] width 1 height 1
checkbox input "true"
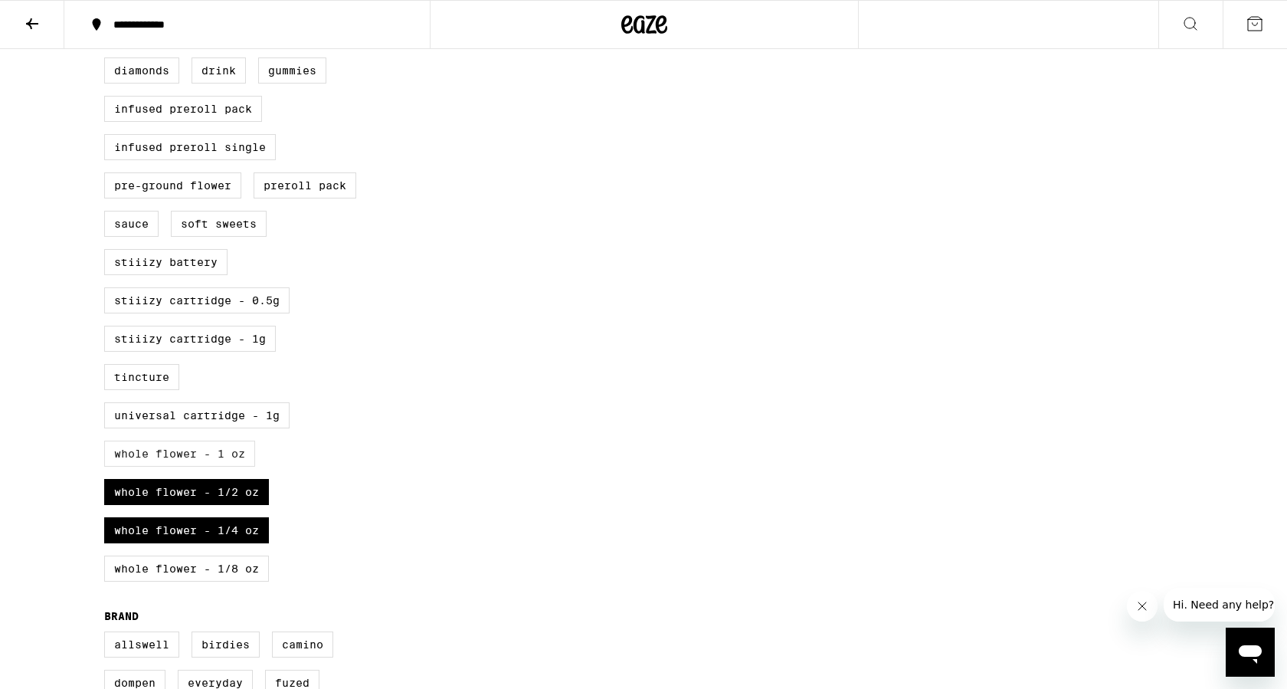
click at [223, 466] on label "Whole Flower - 1 oz" at bounding box center [179, 453] width 151 height 26
click at [108, 22] on input "Whole Flower - 1 oz" at bounding box center [107, 21] width 1 height 1
checkbox input "true"
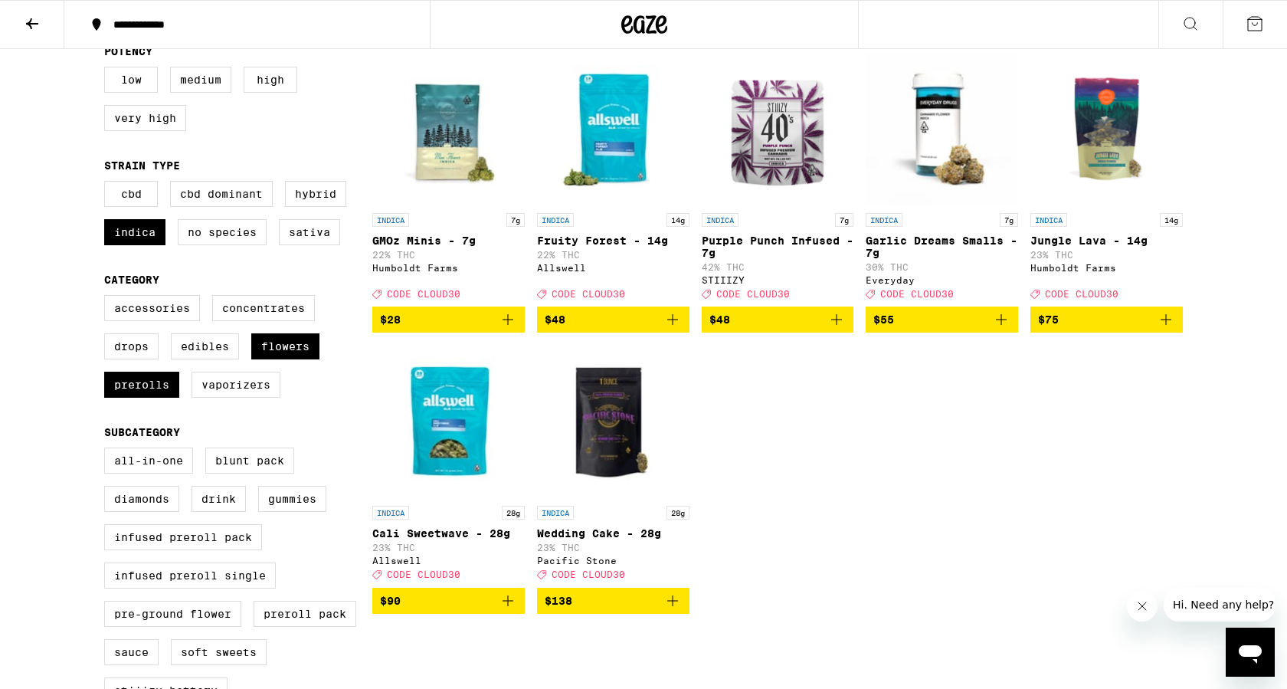
scroll to position [173, 0]
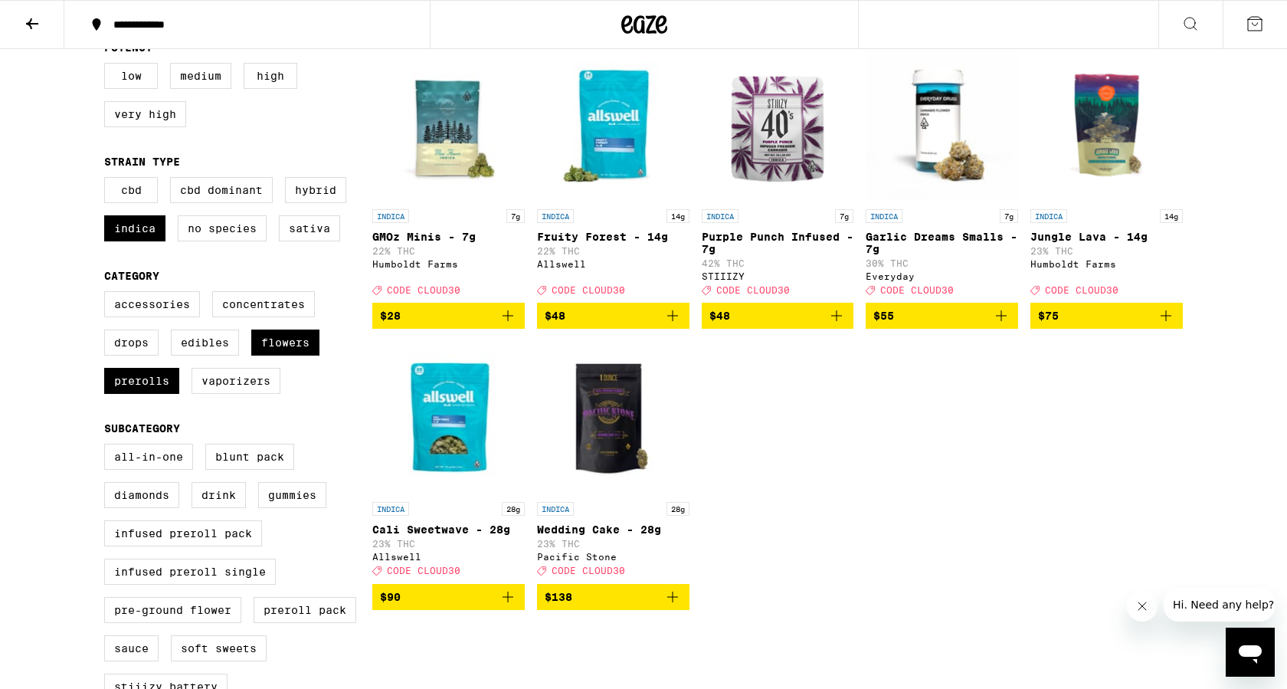
click at [508, 606] on icon "Add to bag" at bounding box center [508, 597] width 18 height 18
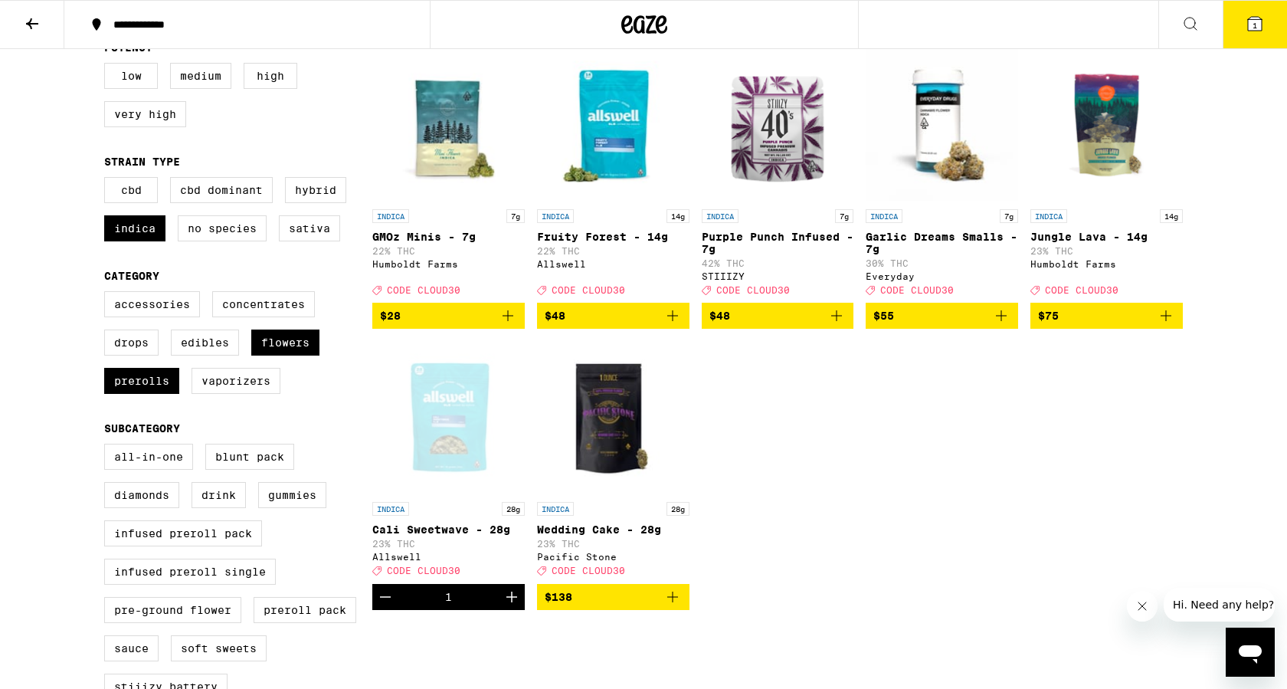
click at [1261, 34] on button "1" at bounding box center [1254, 24] width 64 height 47
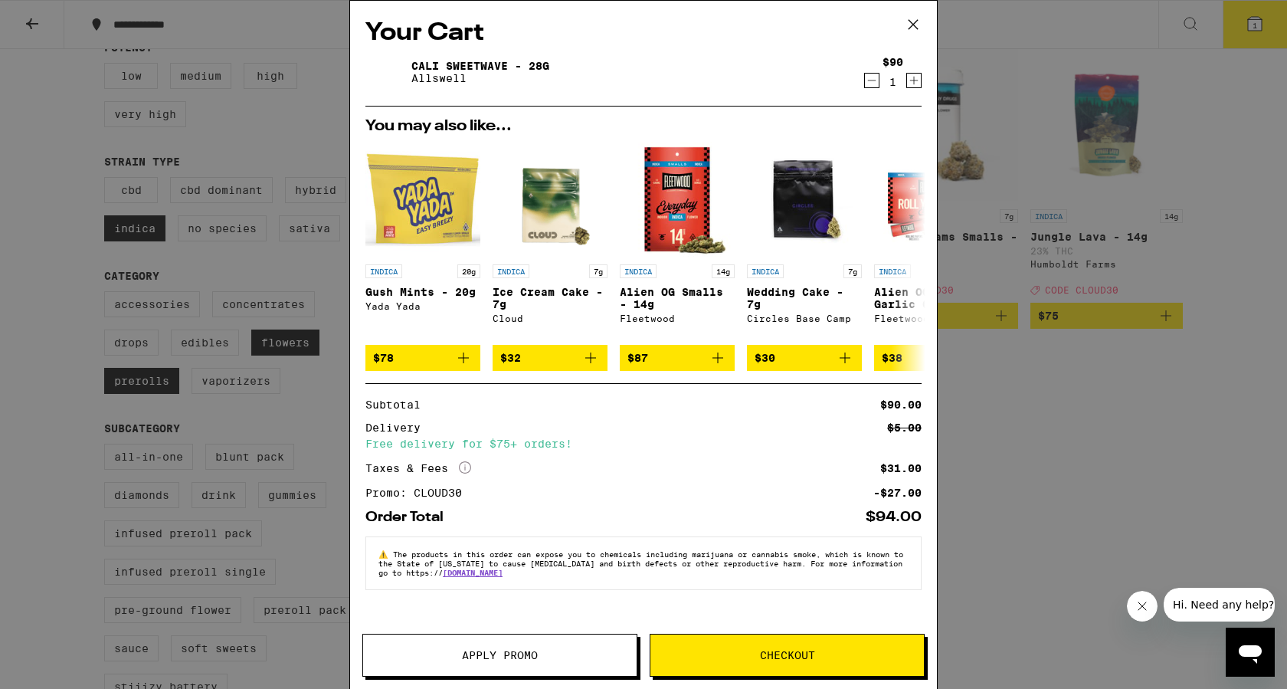
click at [719, 651] on span "Checkout" at bounding box center [786, 655] width 273 height 11
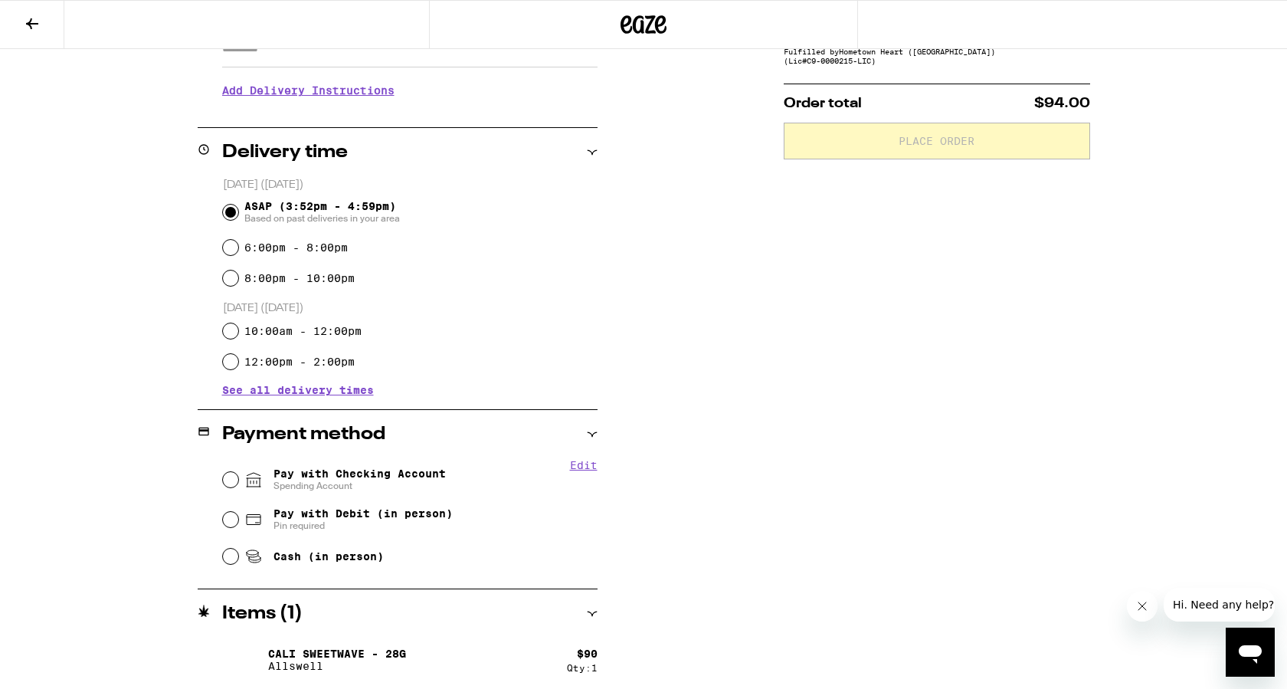
scroll to position [303, 0]
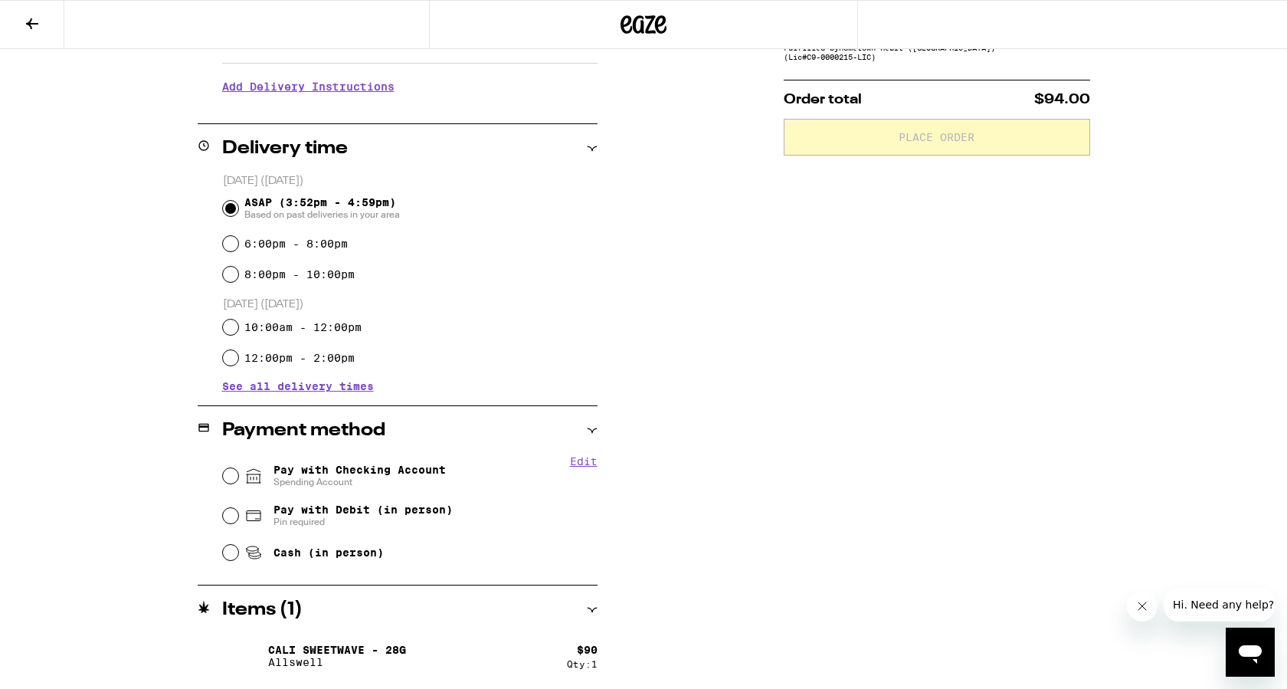
click at [306, 473] on span "Pay with Checking Account Spending Account" at bounding box center [359, 475] width 172 height 25
click at [238, 473] on input "Pay with Checking Account Spending Account" at bounding box center [230, 475] width 15 height 15
radio input "true"
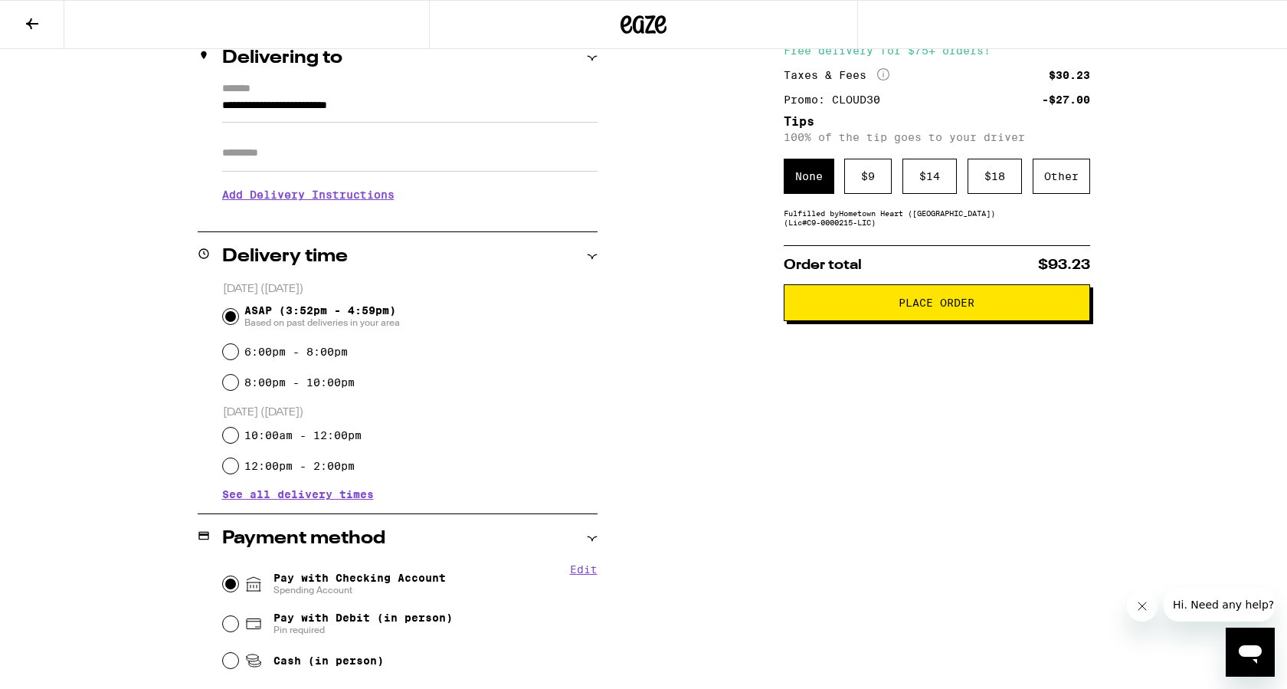
scroll to position [188, 0]
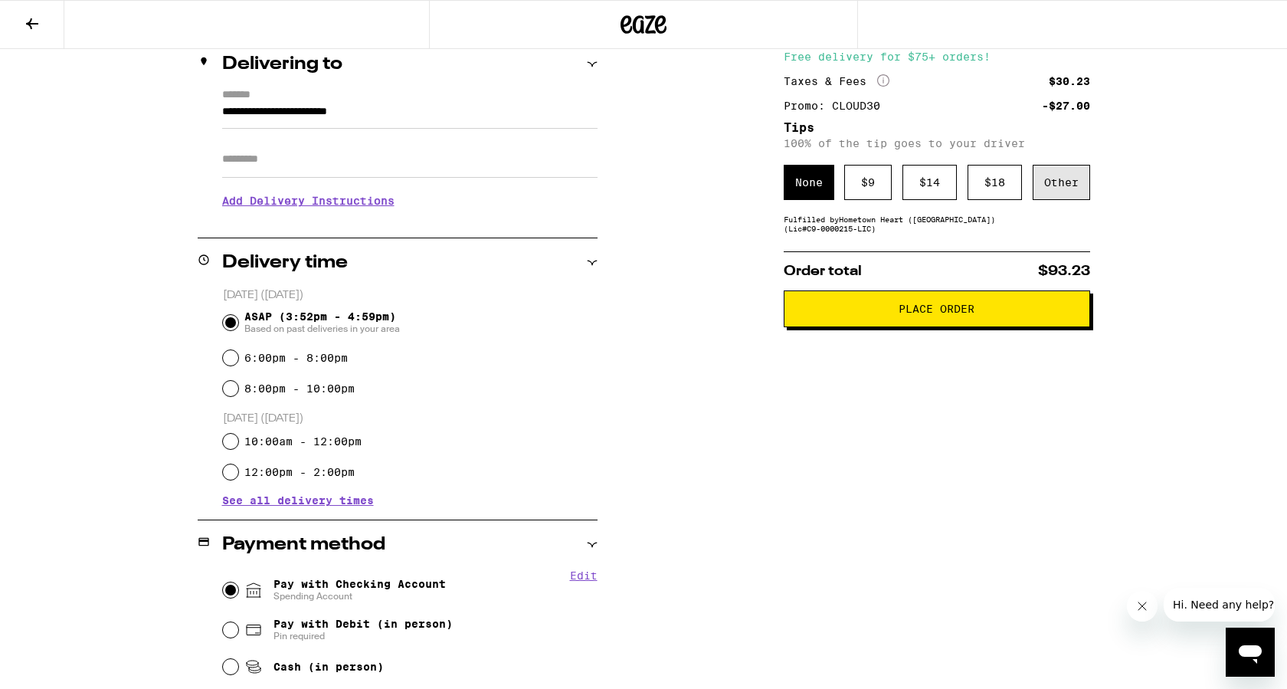
click at [1057, 185] on div "Other" at bounding box center [1061, 182] width 57 height 35
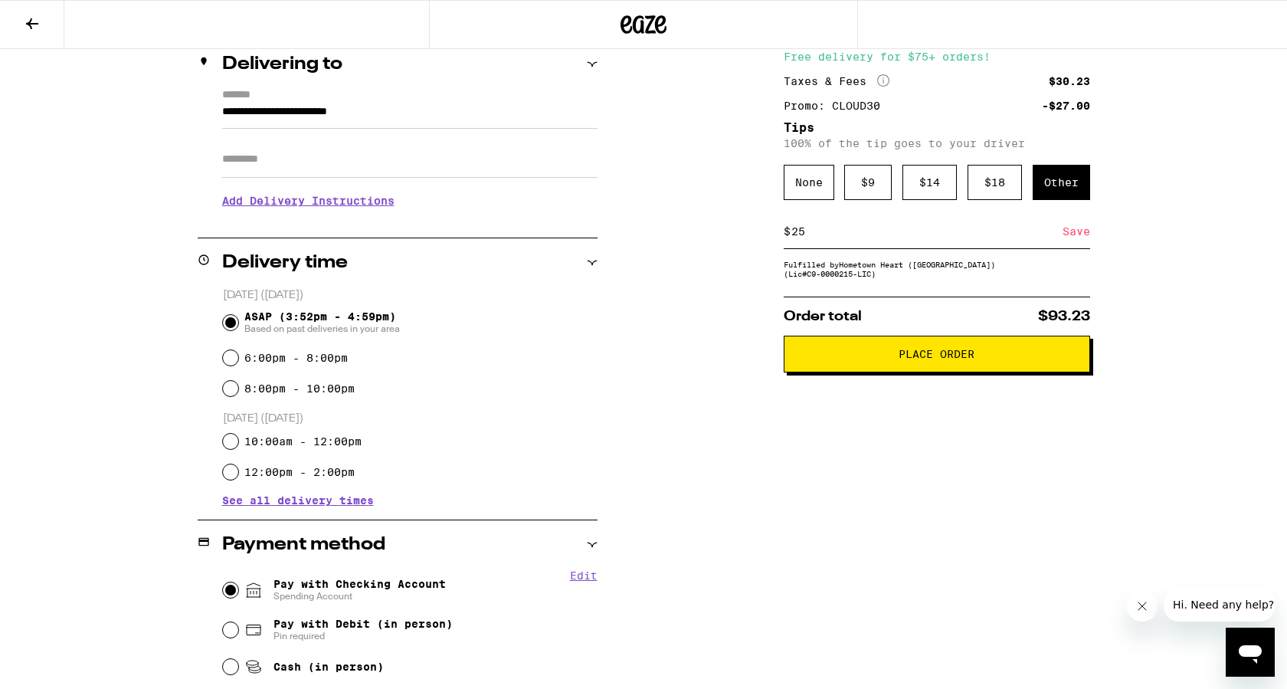
type input "25"
click at [913, 559] on div "Subtotal $90.00 Delivery $5.00 Free delivery for $75+ orders! Taxes & Fees More…" at bounding box center [937, 425] width 306 height 857
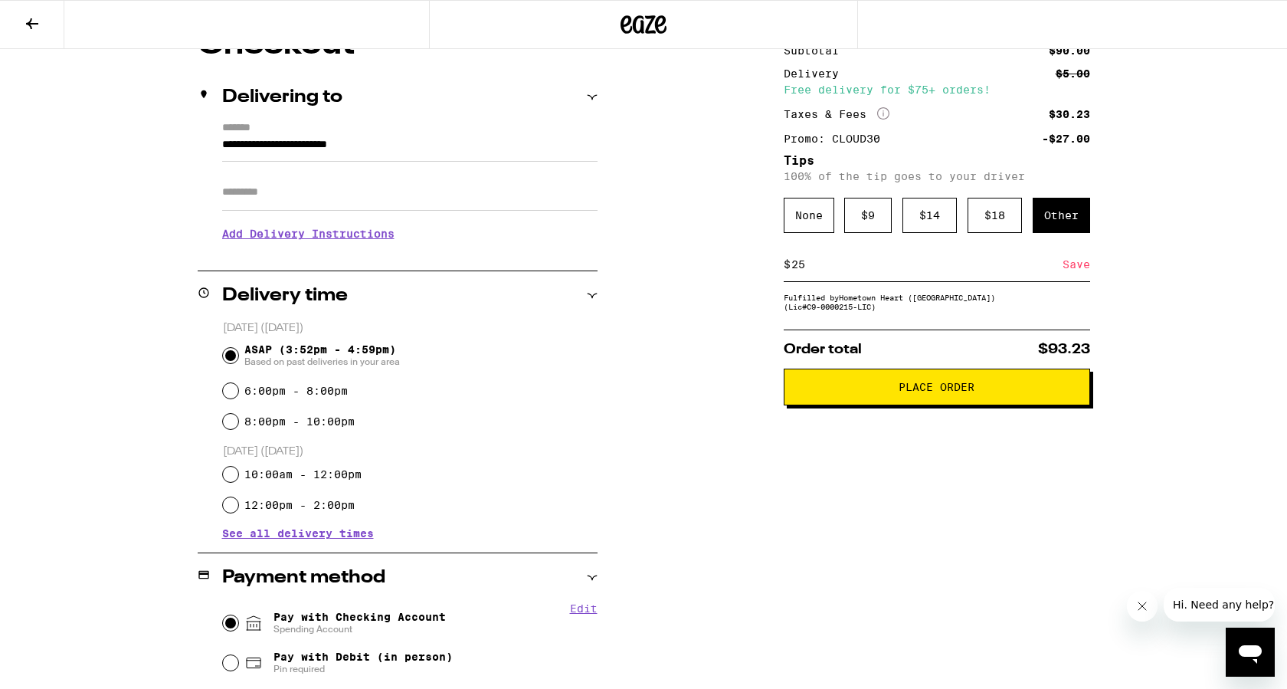
scroll to position [0, 0]
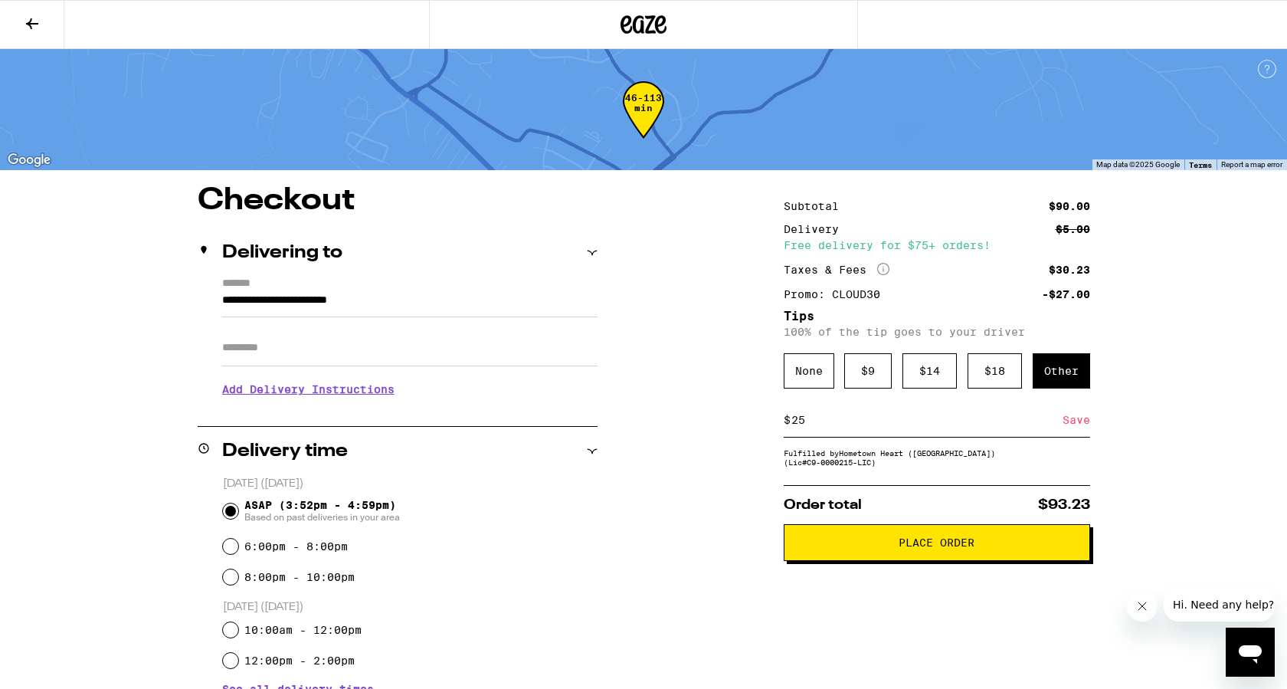
click at [1071, 419] on div "Save" at bounding box center [1076, 420] width 28 height 34
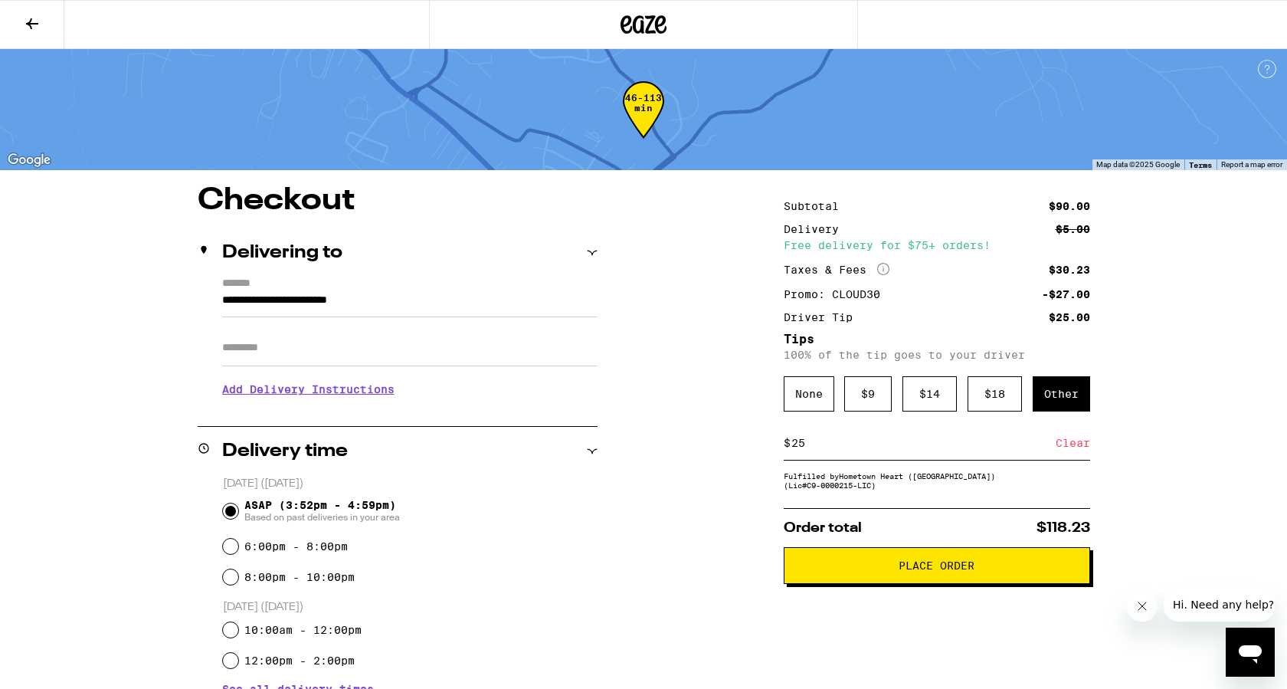
click at [1157, 492] on div "**********" at bounding box center [643, 613] width 1103 height 857
click at [967, 581] on button "Place Order" at bounding box center [937, 565] width 306 height 37
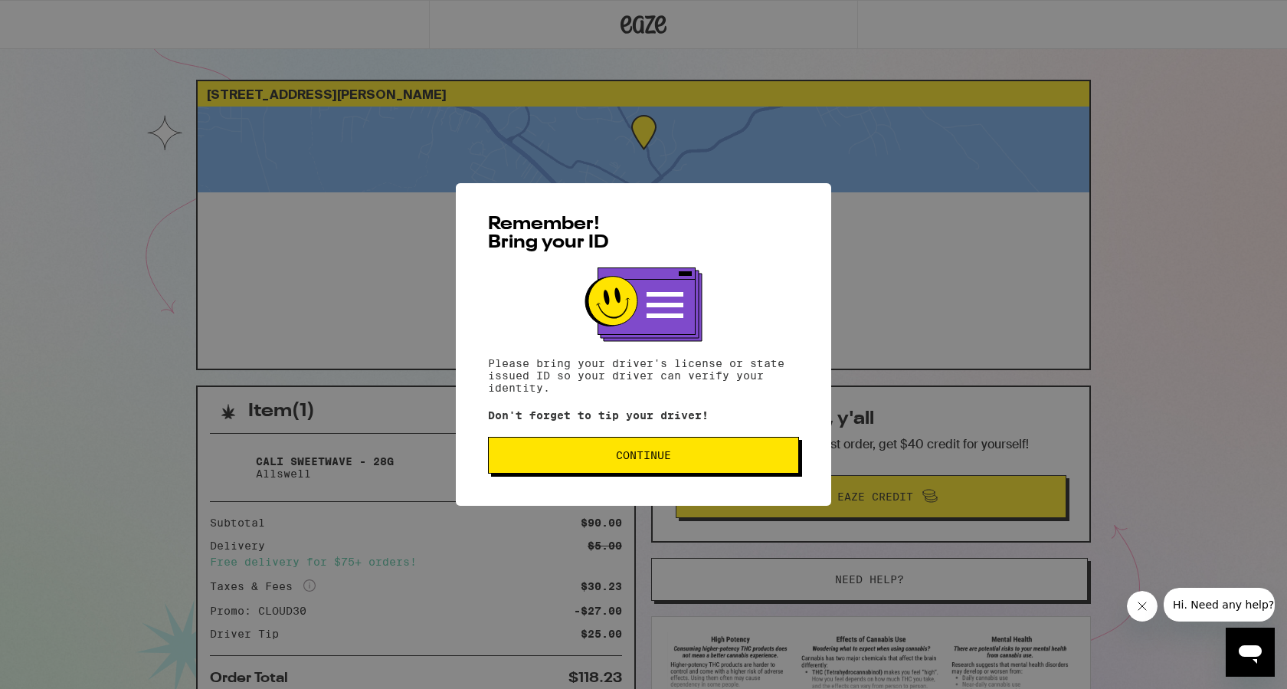
click at [574, 468] on button "Continue" at bounding box center [643, 455] width 311 height 37
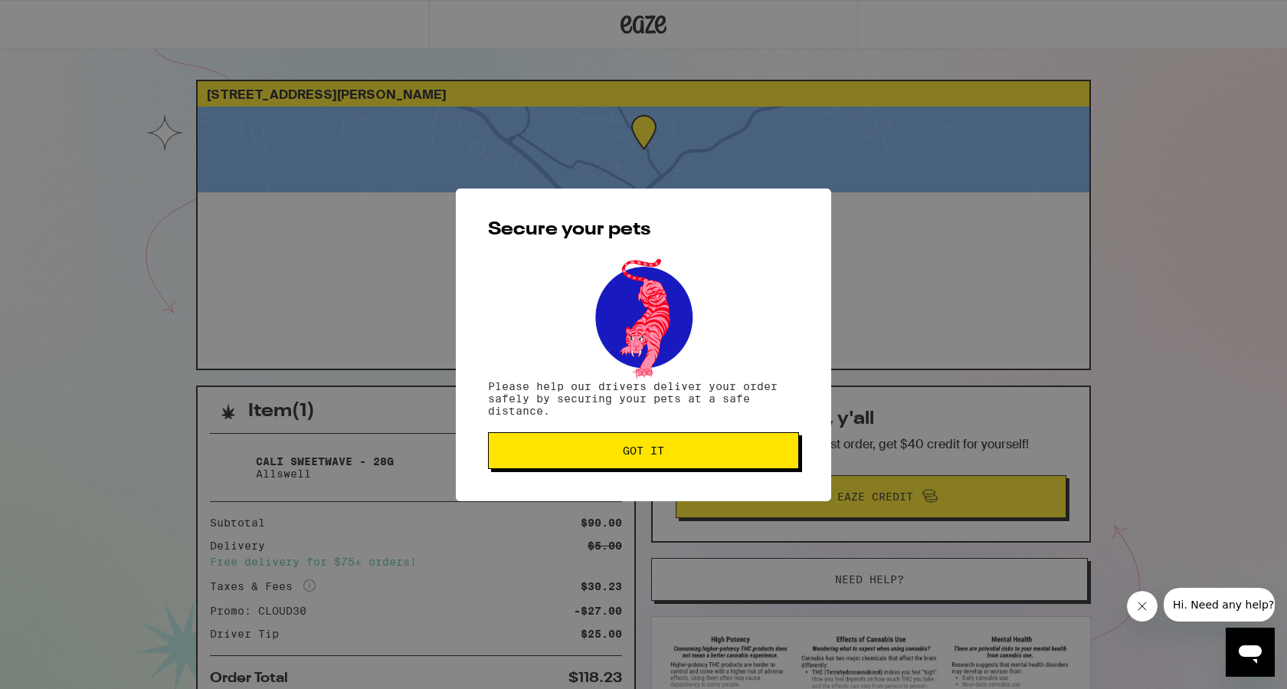
click at [589, 460] on button "Got it" at bounding box center [643, 450] width 311 height 37
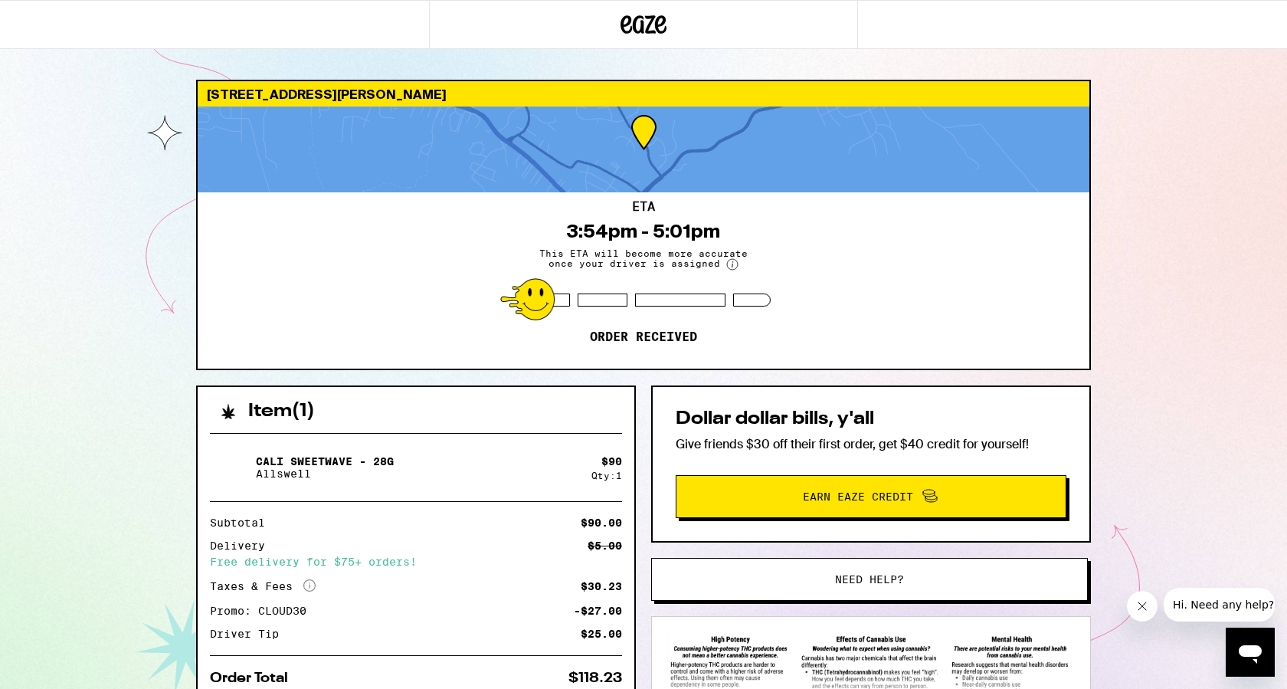
click at [1134, 617] on button "Close message from company" at bounding box center [1142, 606] width 31 height 31
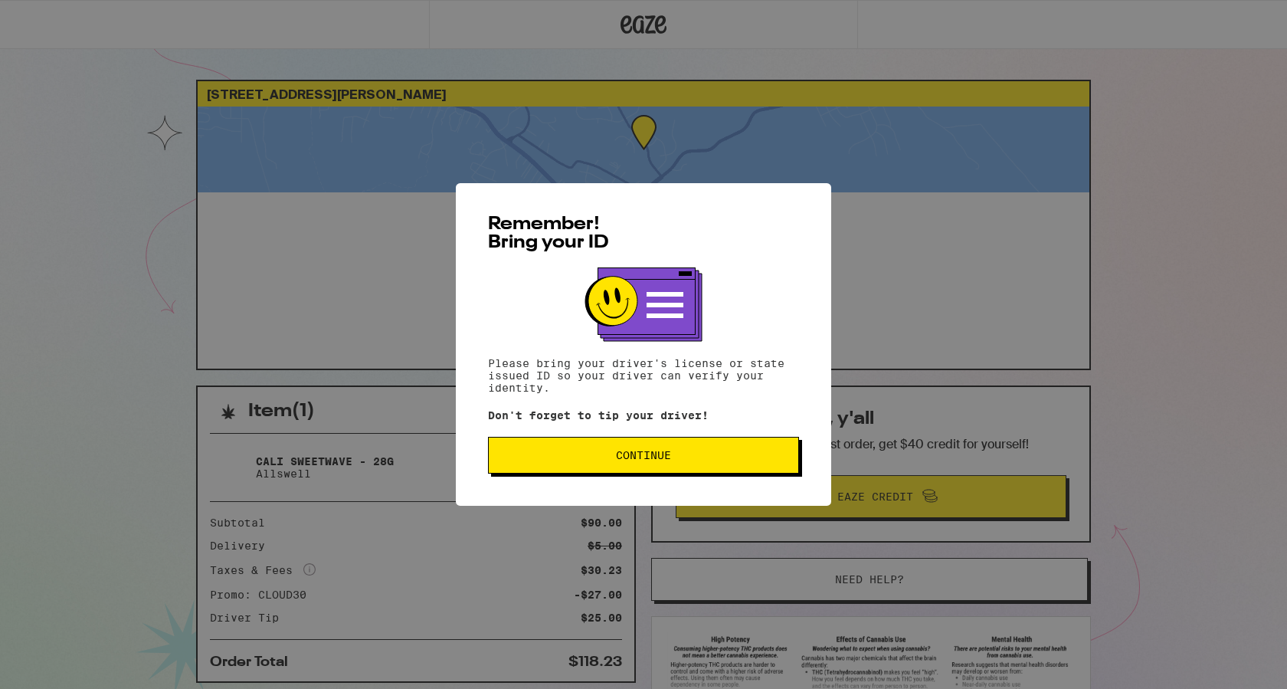
click at [658, 457] on span "Continue" at bounding box center [643, 455] width 55 height 11
